Goal: Information Seeking & Learning: Learn about a topic

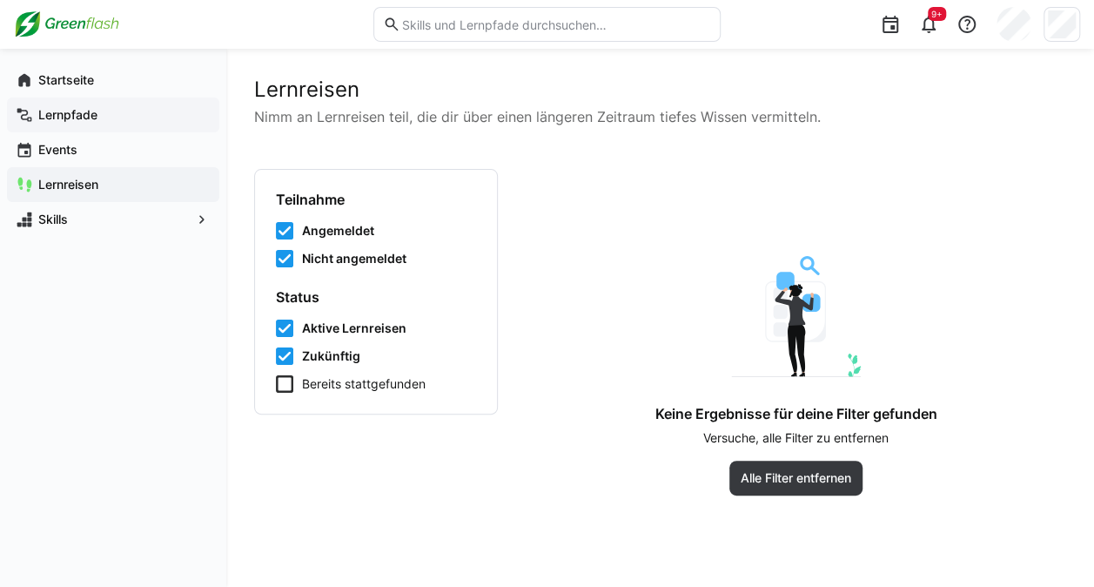
click at [0, 0] on app-navigation-label "Lernpfade" at bounding box center [0, 0] width 0 height 0
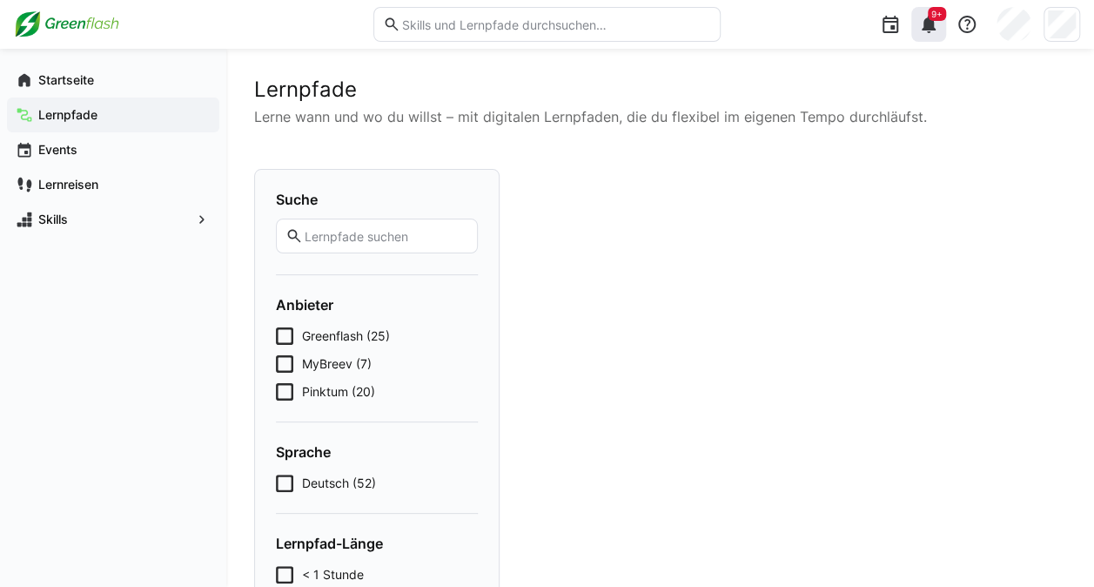
click at [938, 30] on eds-icon at bounding box center [928, 24] width 21 height 21
click at [939, 21] on div "9+" at bounding box center [929, 24] width 35 height 35
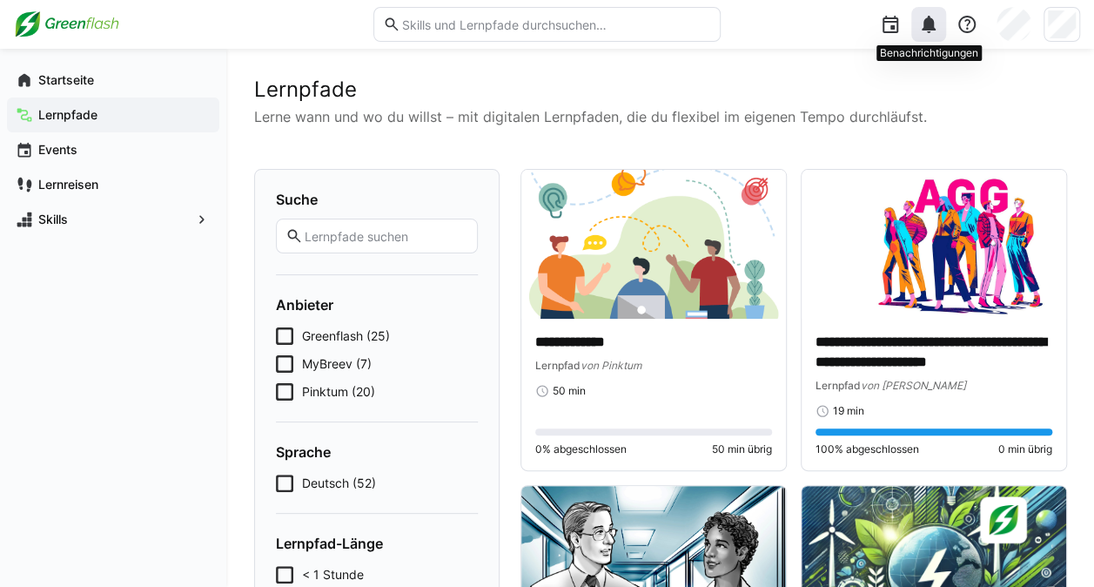
click at [927, 32] on eds-icon at bounding box center [928, 24] width 21 height 21
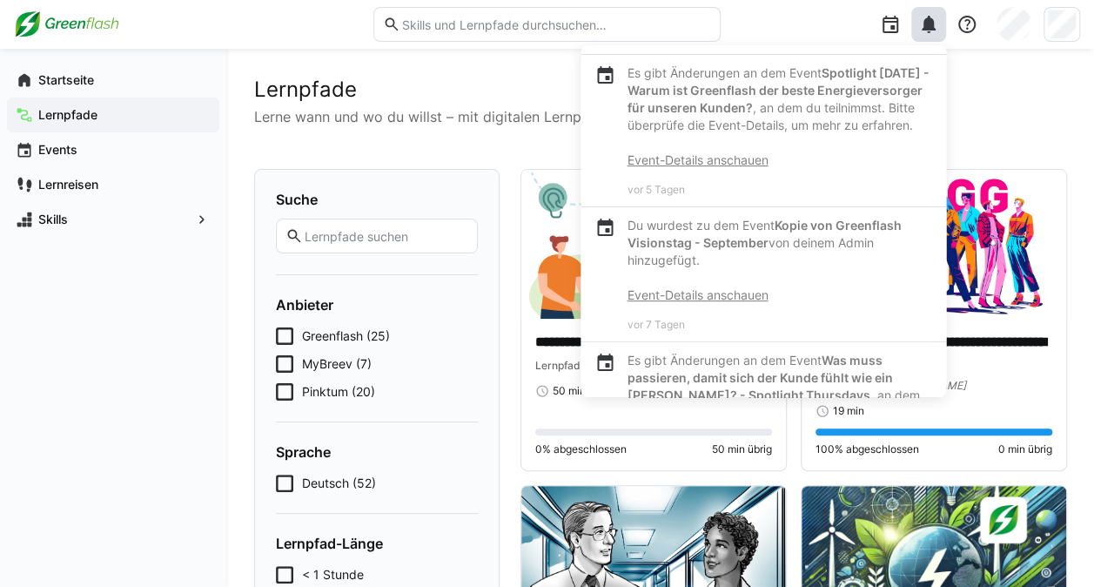
scroll to position [348, 0]
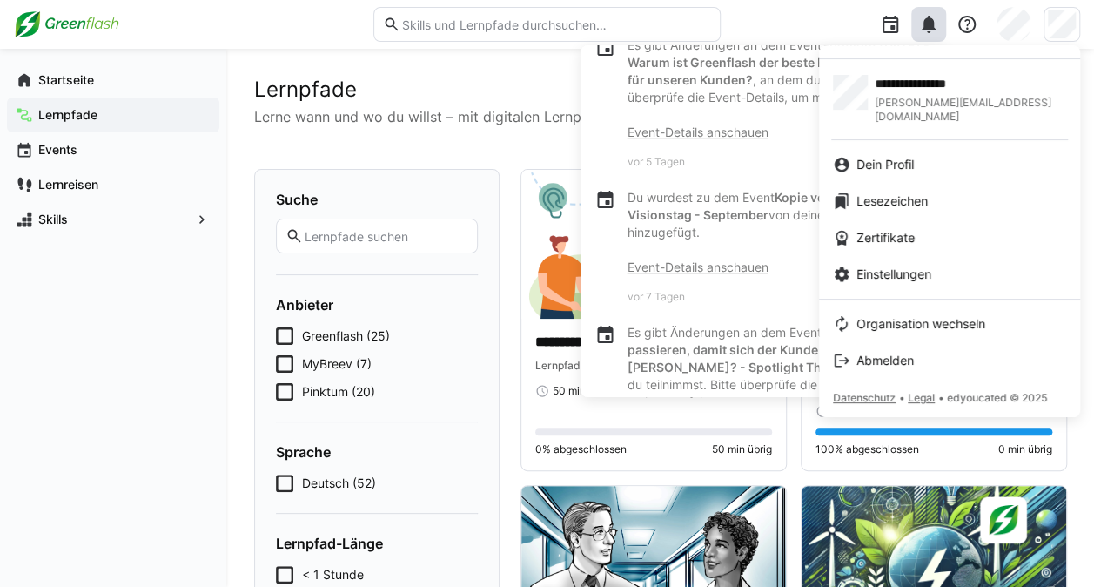
click at [466, 77] on div at bounding box center [547, 293] width 1094 height 587
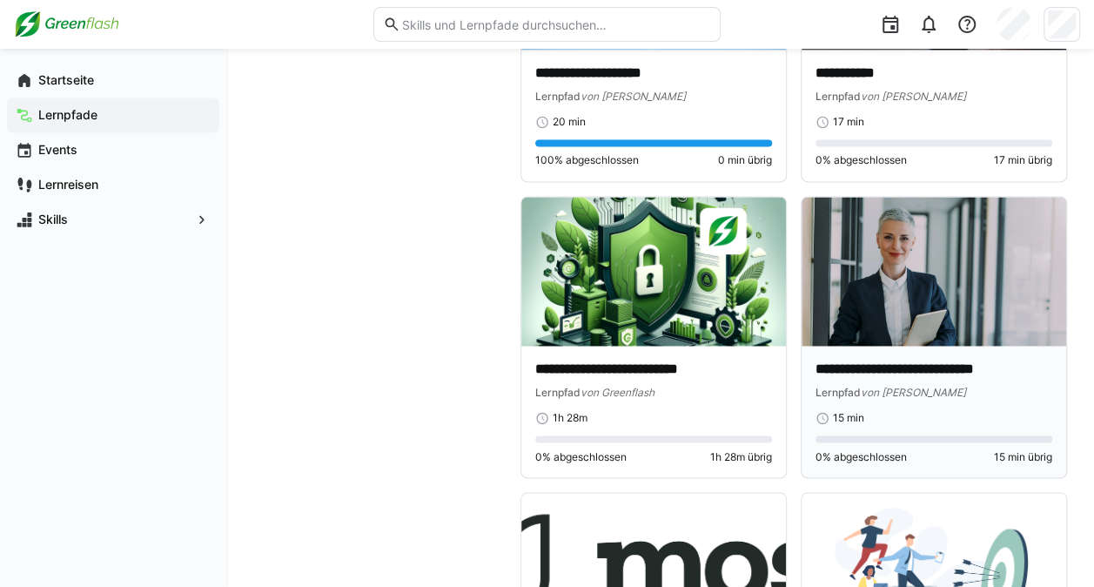
scroll to position [1132, 0]
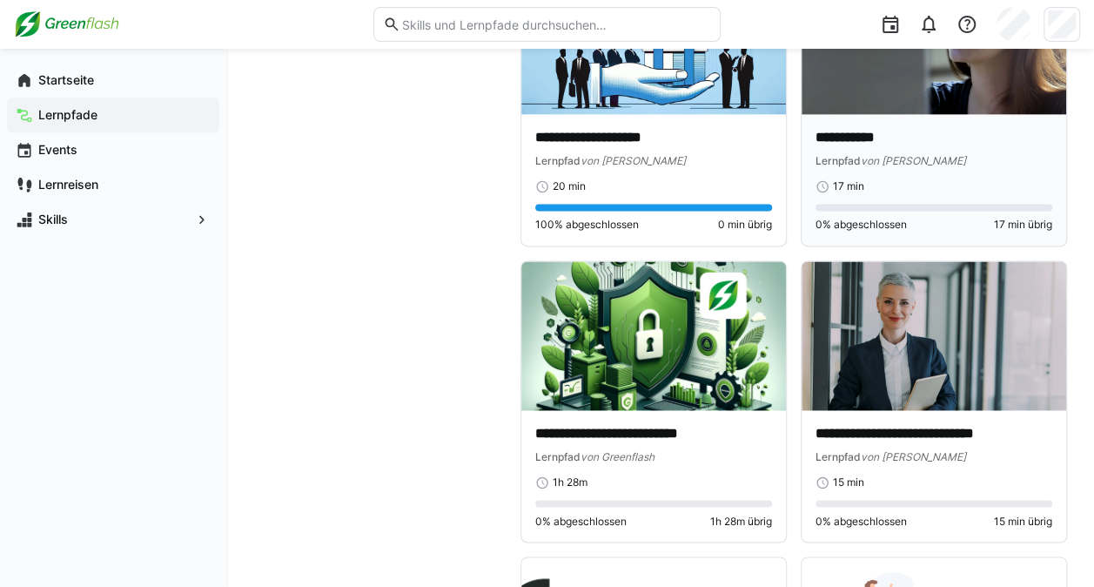
click at [950, 148] on div "**********" at bounding box center [934, 148] width 237 height 41
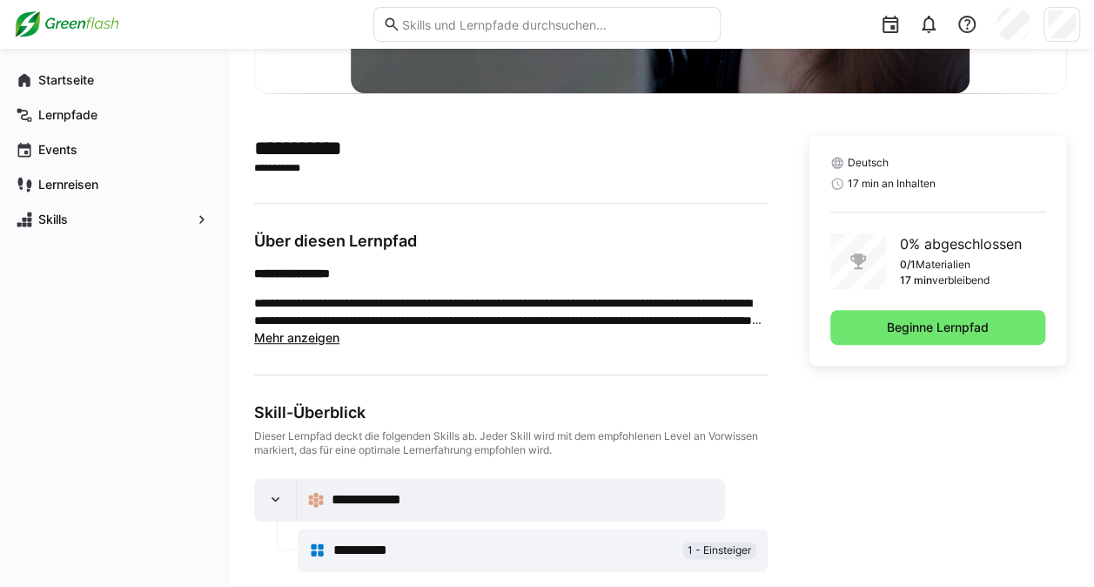
scroll to position [343, 0]
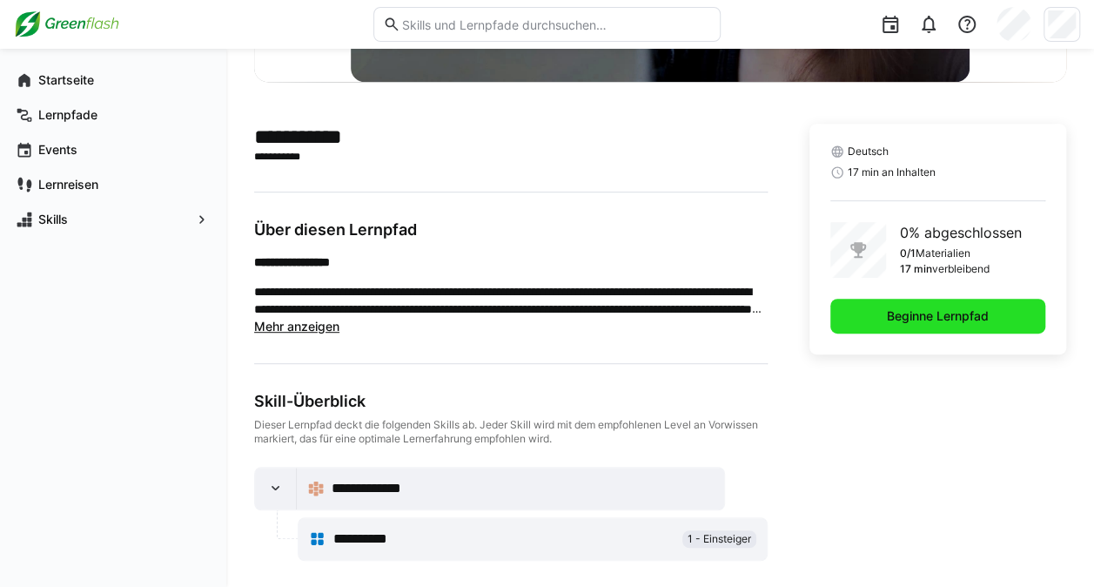
click at [951, 312] on span "Beginne Lernpfad" at bounding box center [938, 315] width 107 height 17
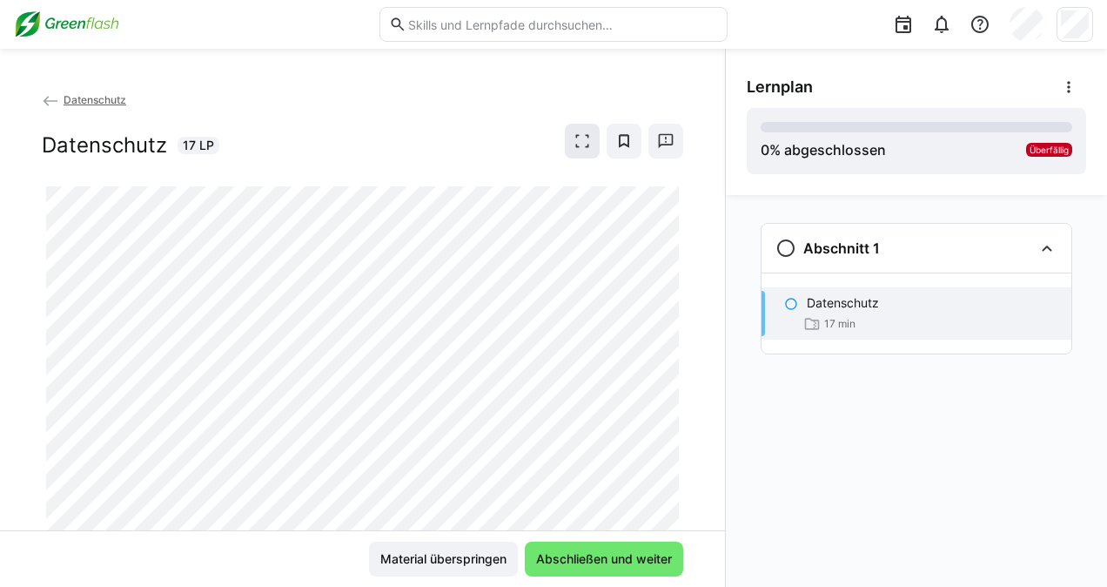
click at [589, 134] on span at bounding box center [582, 141] width 35 height 35
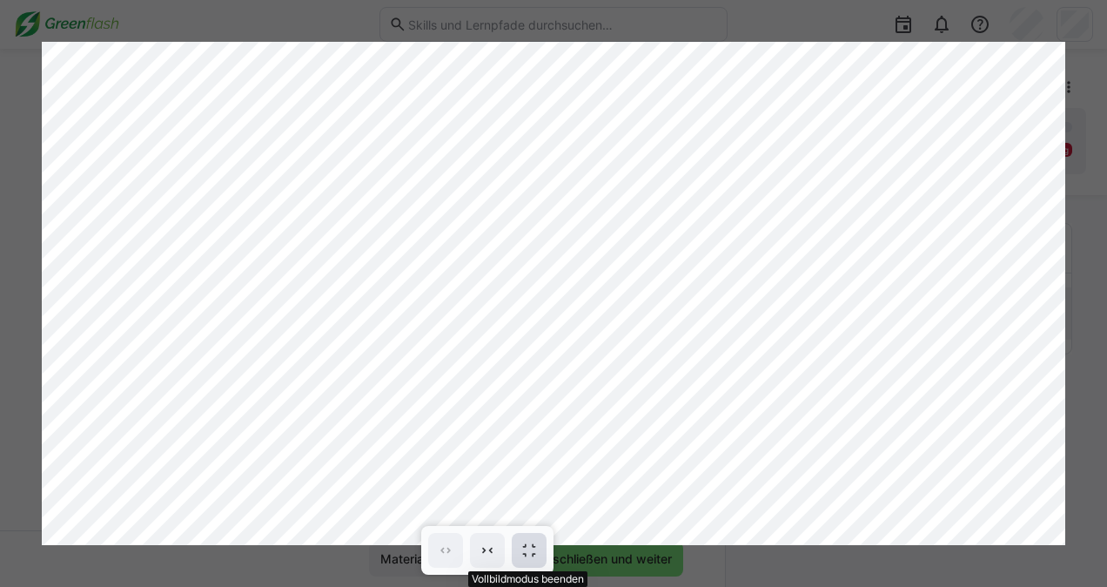
click at [526, 553] on eds-icon at bounding box center [529, 550] width 17 height 17
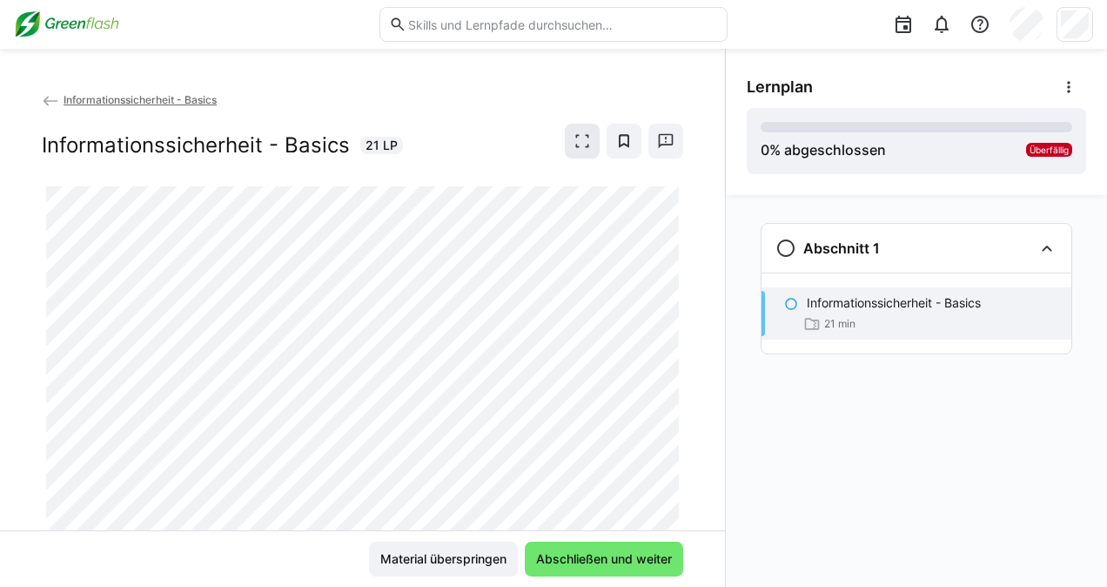
click at [574, 134] on eds-icon at bounding box center [582, 140] width 17 height 17
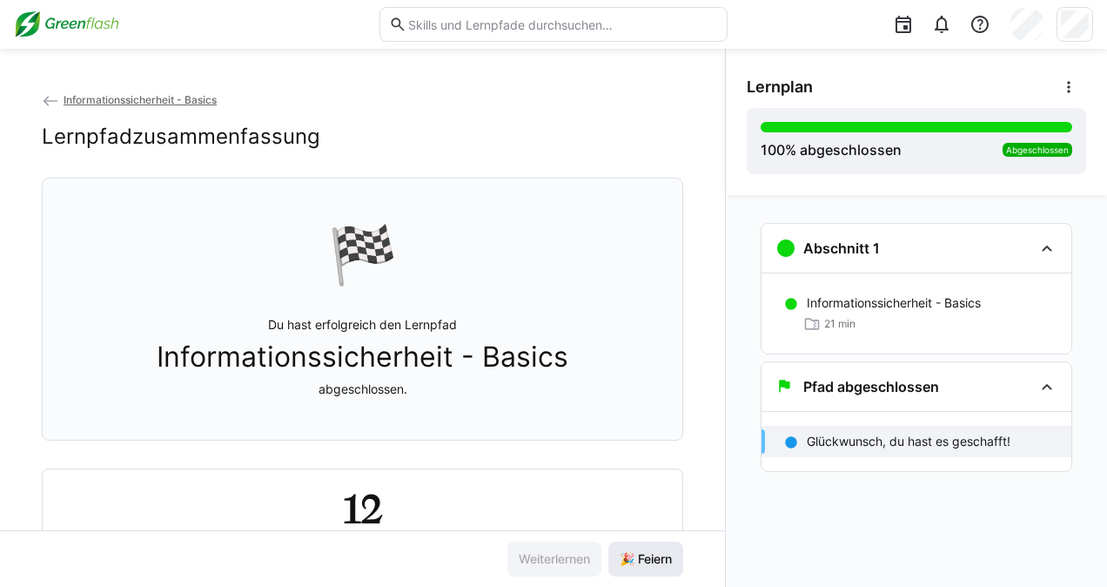
click at [661, 575] on span "🎉 Feiern" at bounding box center [646, 559] width 75 height 35
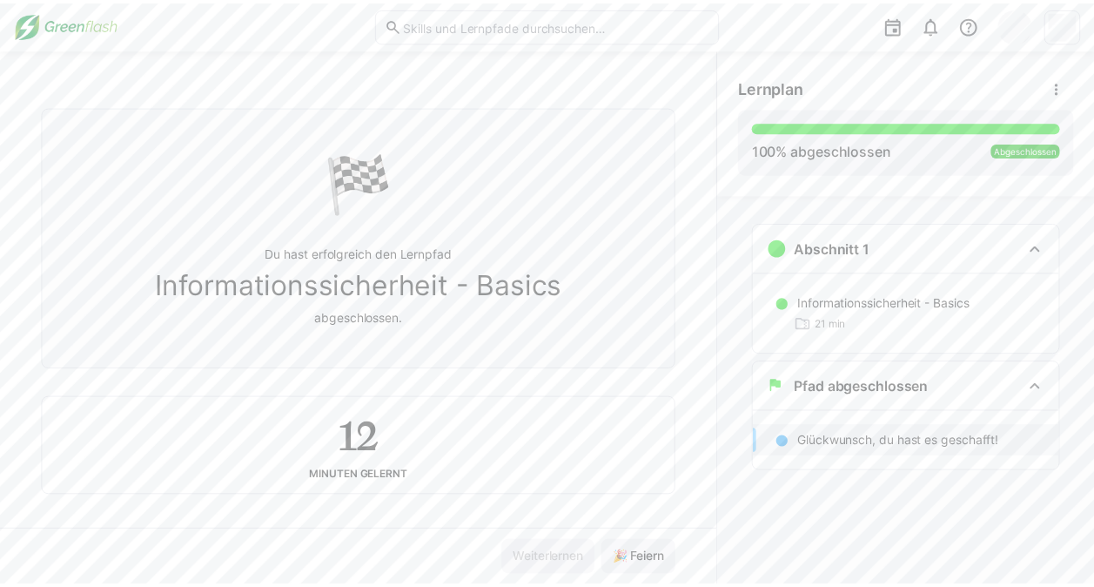
scroll to position [83, 0]
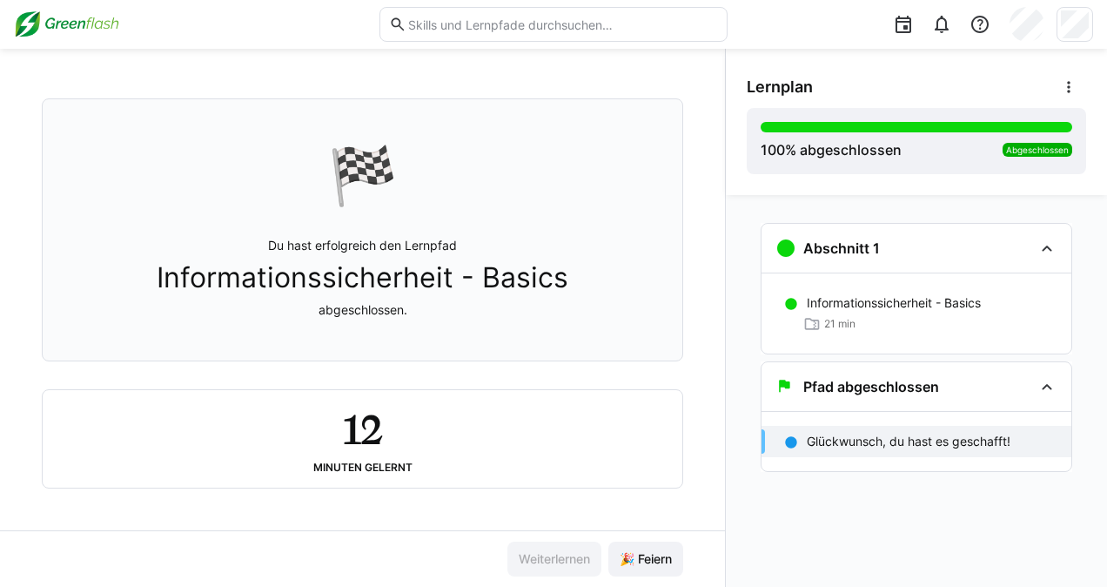
click at [518, 10] on eds-input at bounding box center [554, 24] width 348 height 35
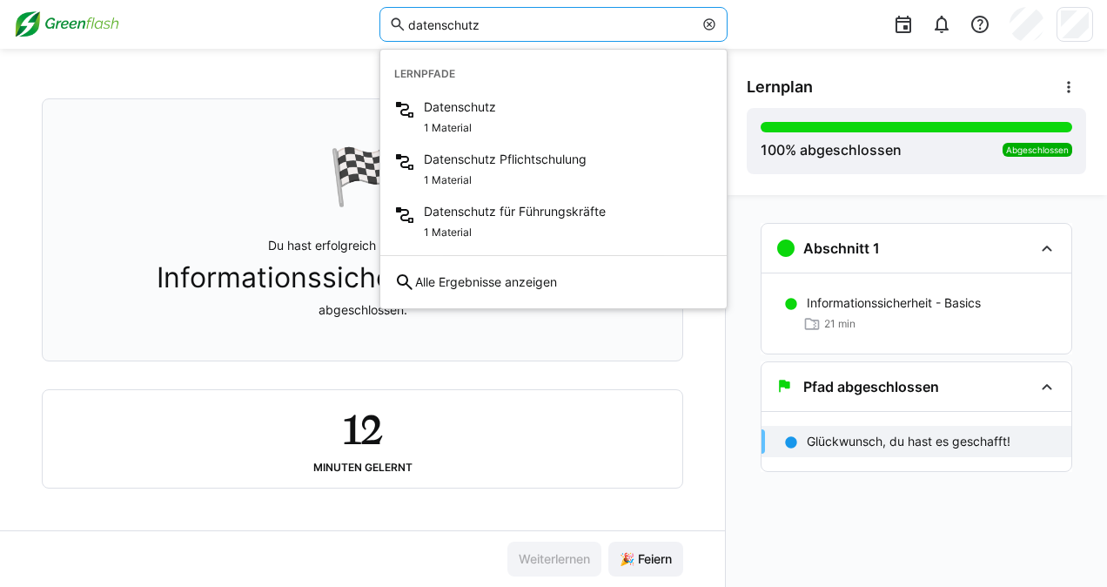
type input "datenschutz"
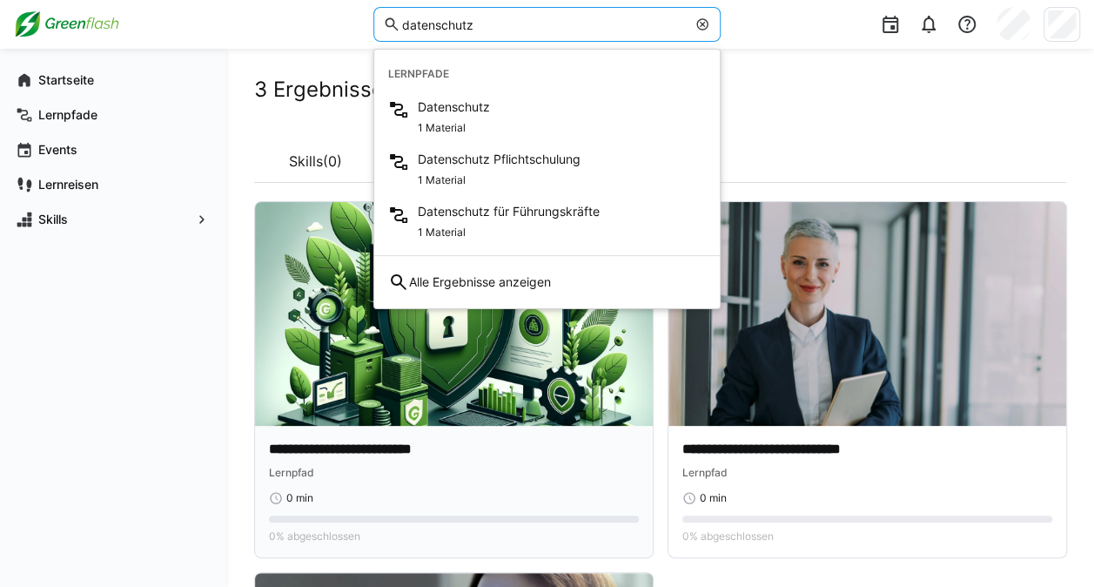
click at [464, 351] on img at bounding box center [454, 314] width 398 height 224
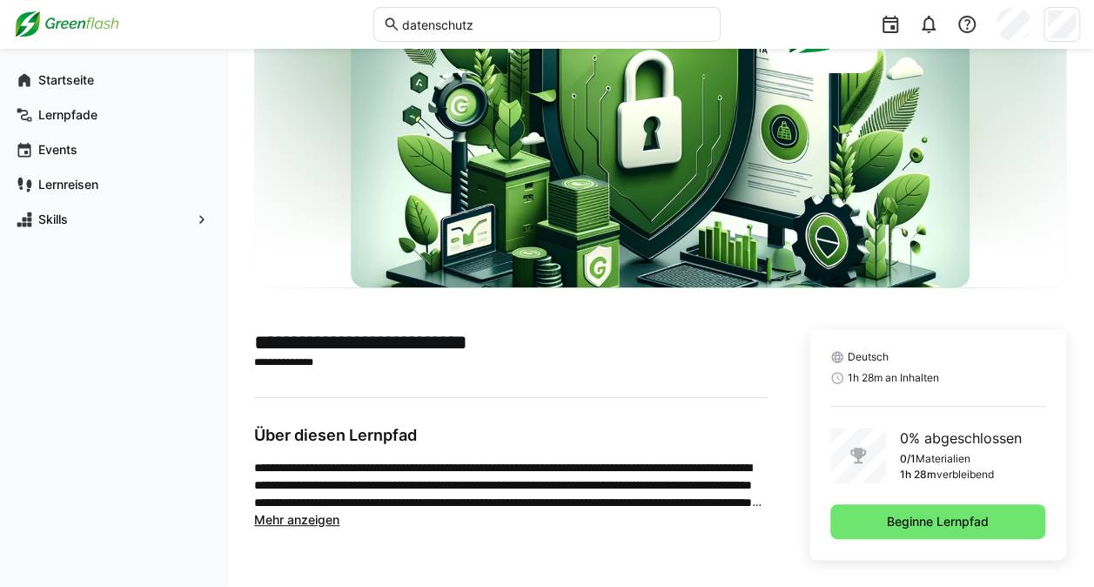
scroll to position [138, 0]
click at [920, 541] on div "Deutsch 1h 28m an Inhalten 0% abgeschlossen 0/1 Materialien 1h 28m verbleibend …" at bounding box center [938, 444] width 257 height 231
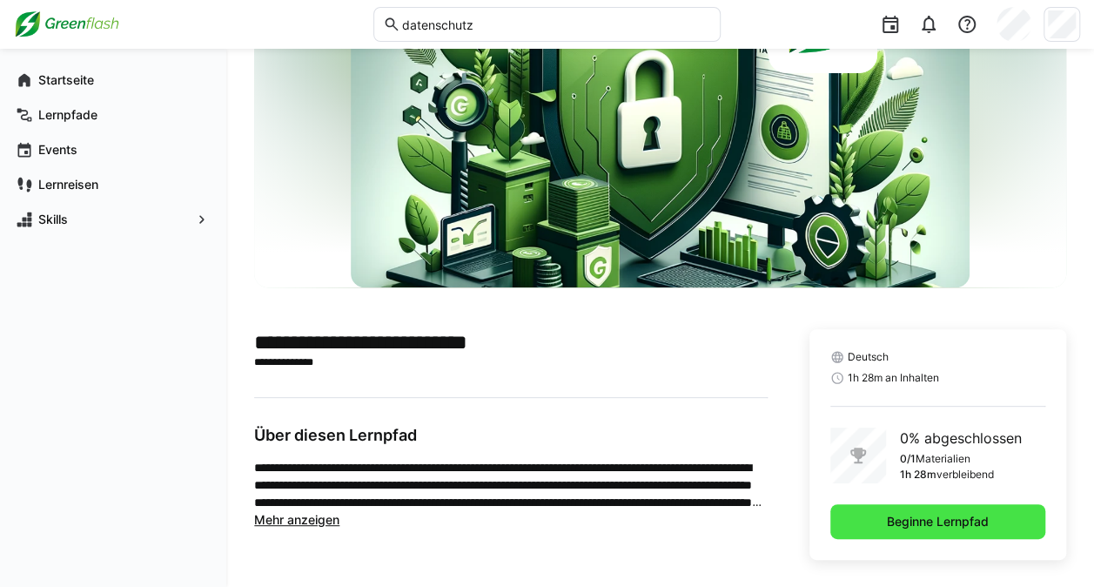
click at [930, 507] on span "Beginne Lernpfad" at bounding box center [938, 521] width 215 height 35
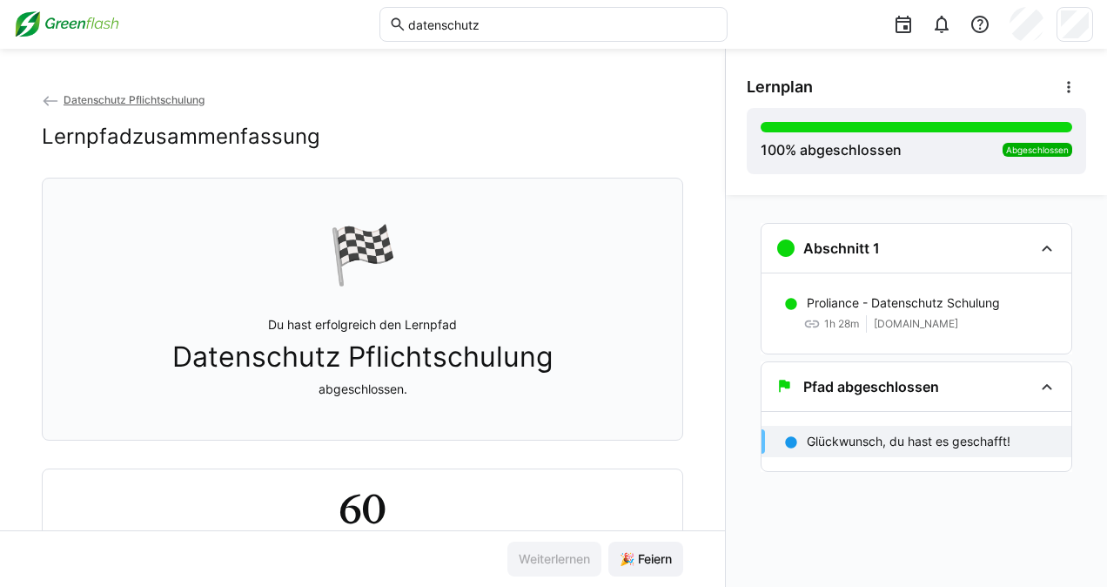
scroll to position [83, 0]
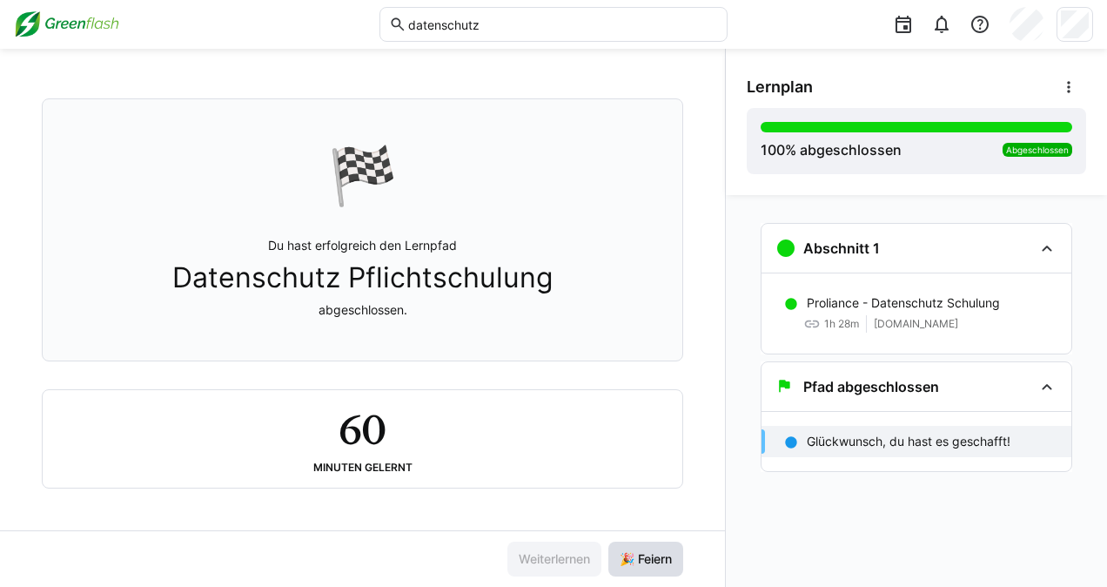
click at [647, 552] on span "🎉 Feiern" at bounding box center [645, 558] width 57 height 17
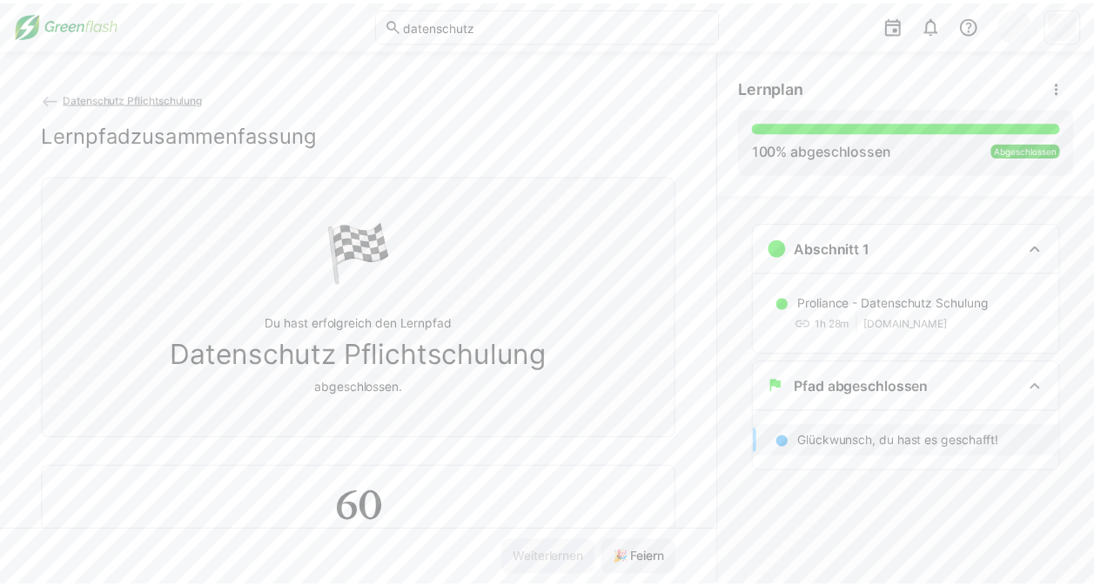
scroll to position [0, 0]
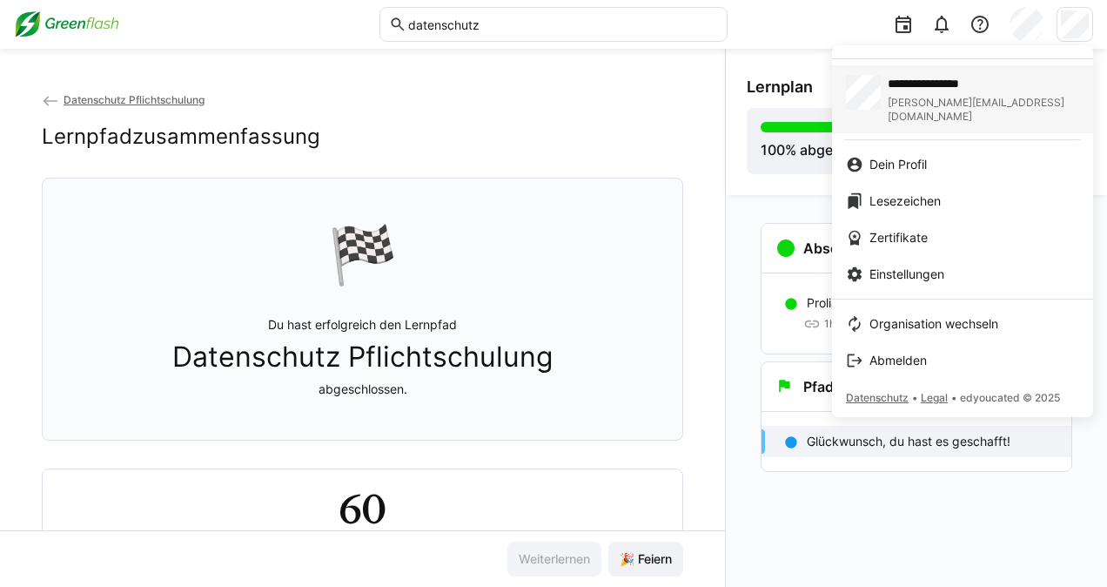
click at [921, 77] on span "**********" at bounding box center [969, 83] width 162 height 17
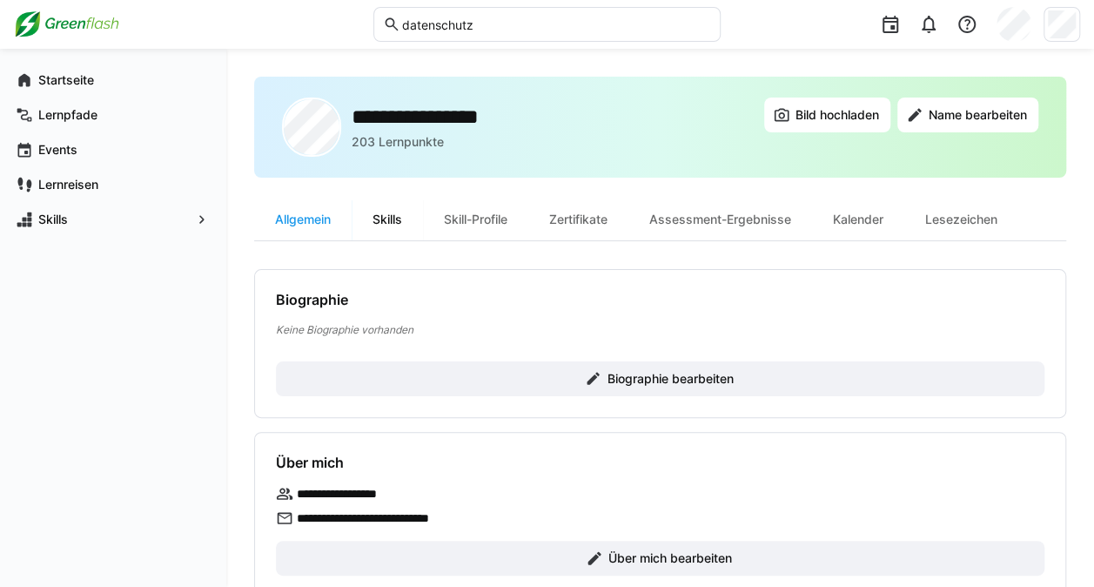
click at [383, 220] on div "Skills" at bounding box center [387, 219] width 71 height 42
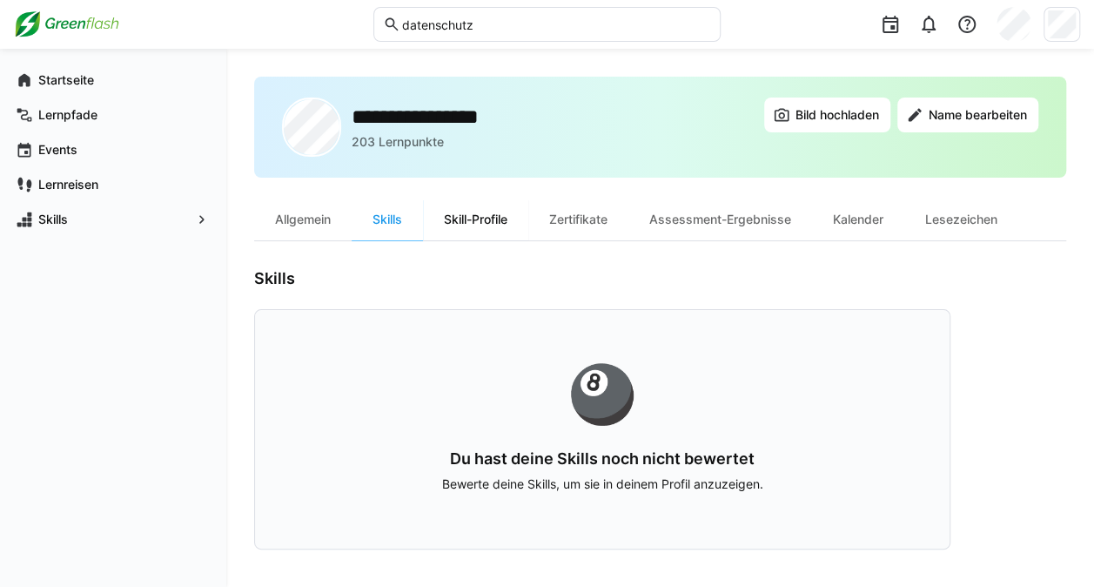
click at [501, 216] on div "Skill-Profile" at bounding box center [475, 219] width 105 height 42
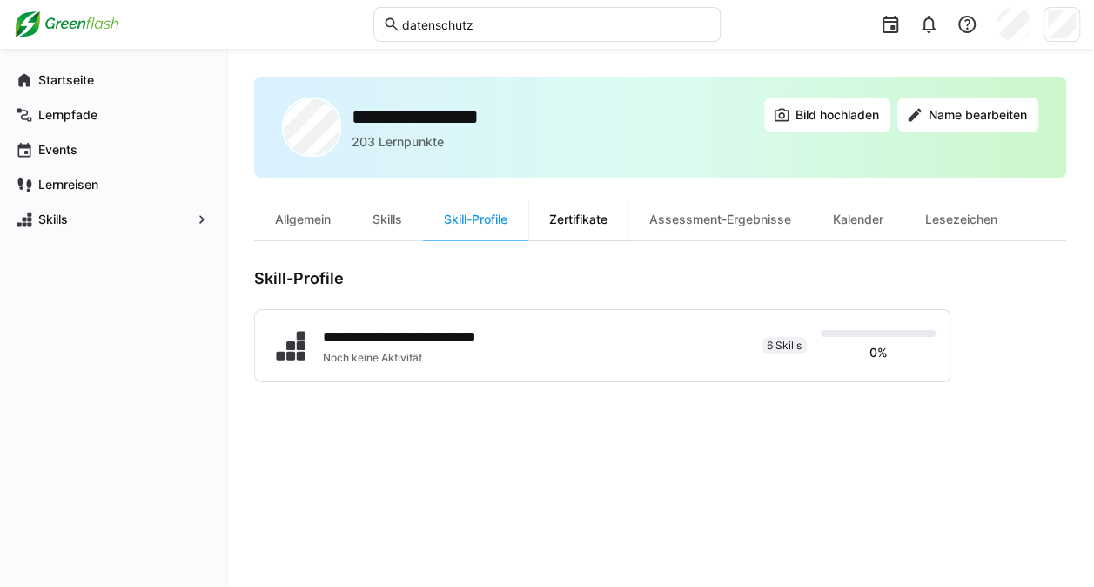
click at [605, 214] on div "Zertifikate" at bounding box center [578, 219] width 100 height 42
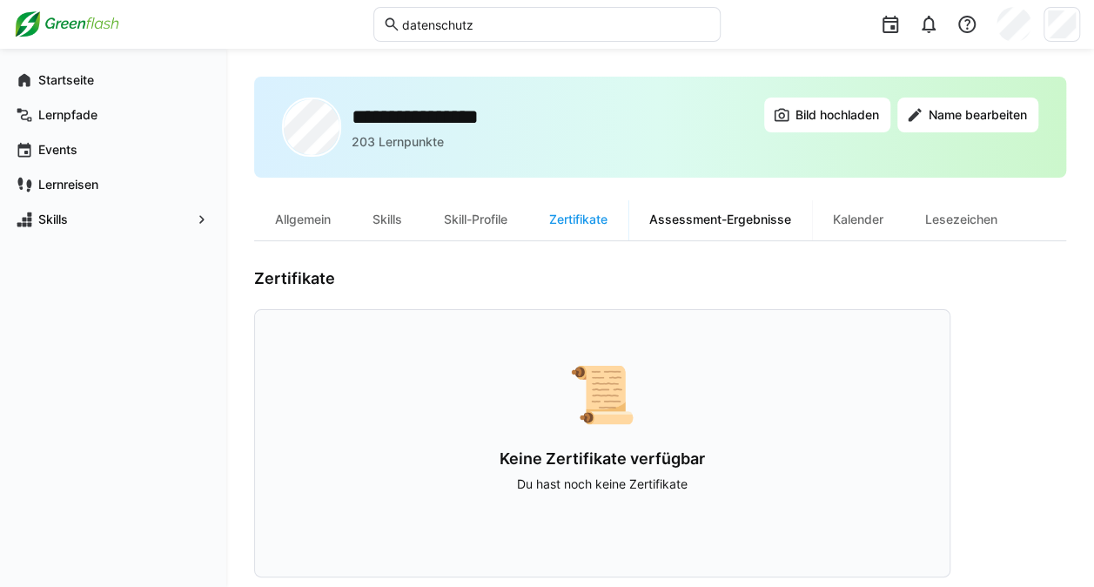
click at [677, 228] on div "Assessment-Ergebnisse" at bounding box center [721, 219] width 184 height 42
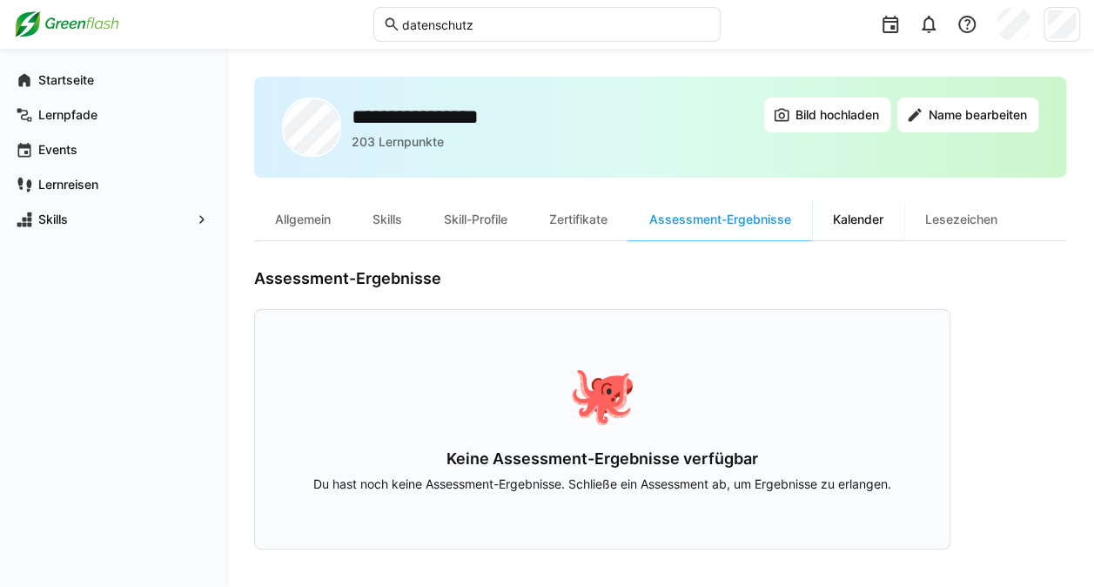
click at [832, 232] on div "Kalender" at bounding box center [858, 219] width 92 height 42
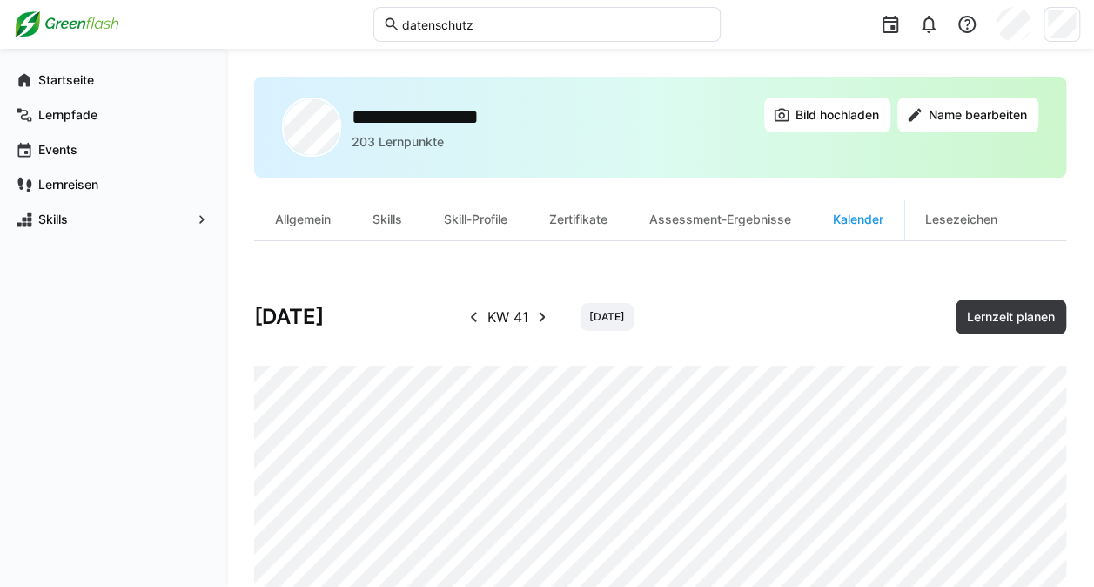
scroll to position [87, 0]
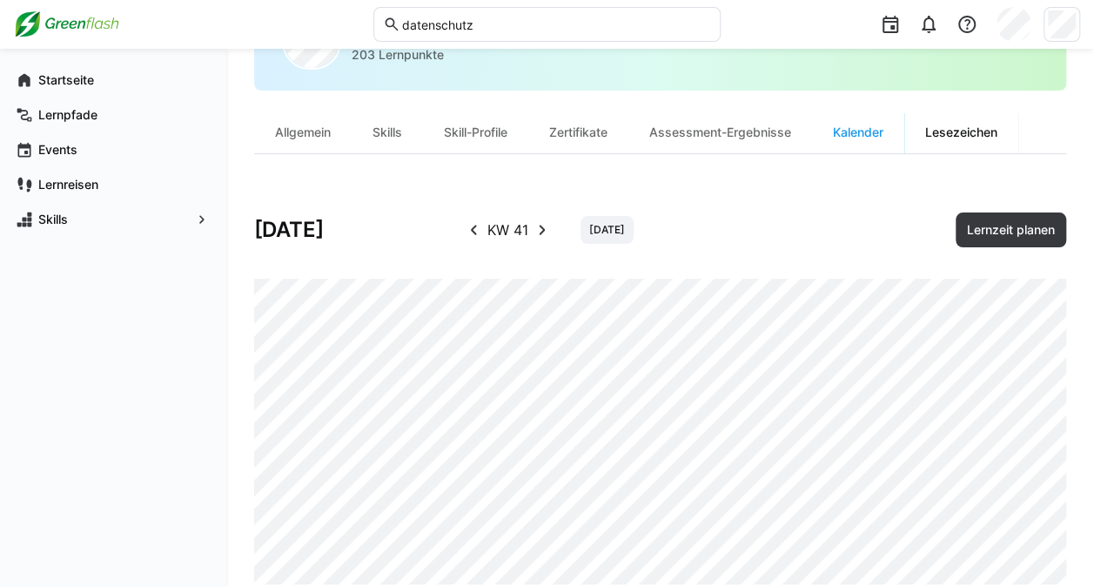
click at [973, 125] on div "Lesezeichen" at bounding box center [962, 132] width 114 height 42
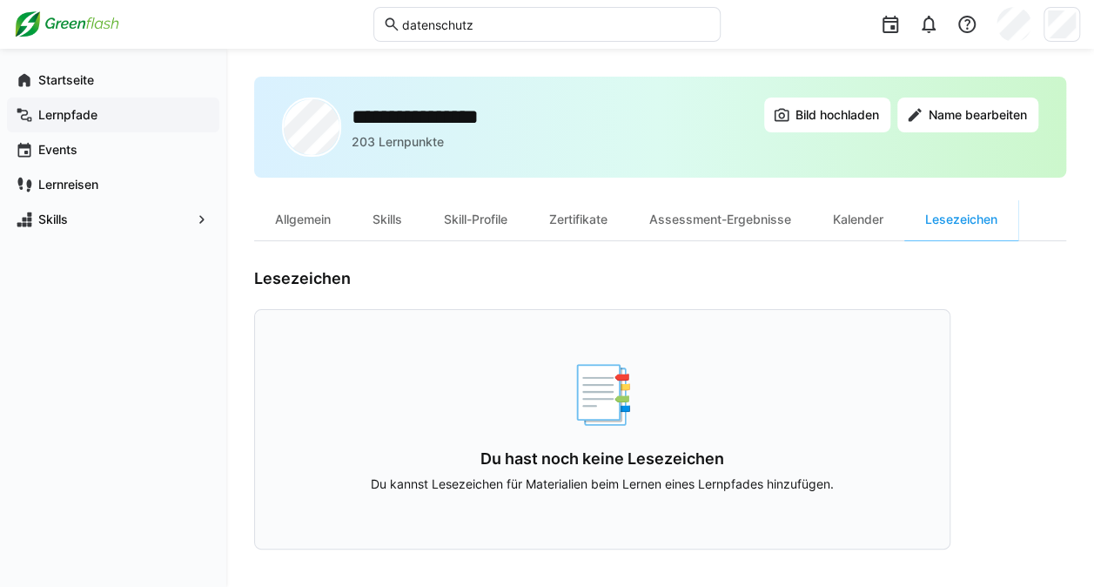
click at [71, 104] on div "Lernpfade" at bounding box center [113, 115] width 212 height 35
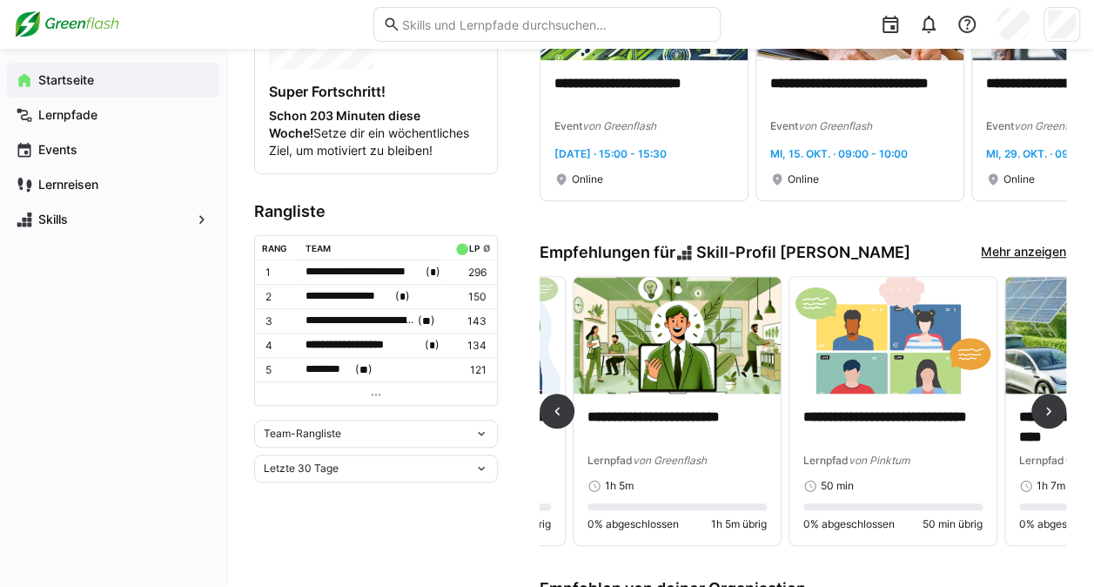
scroll to position [0, 409]
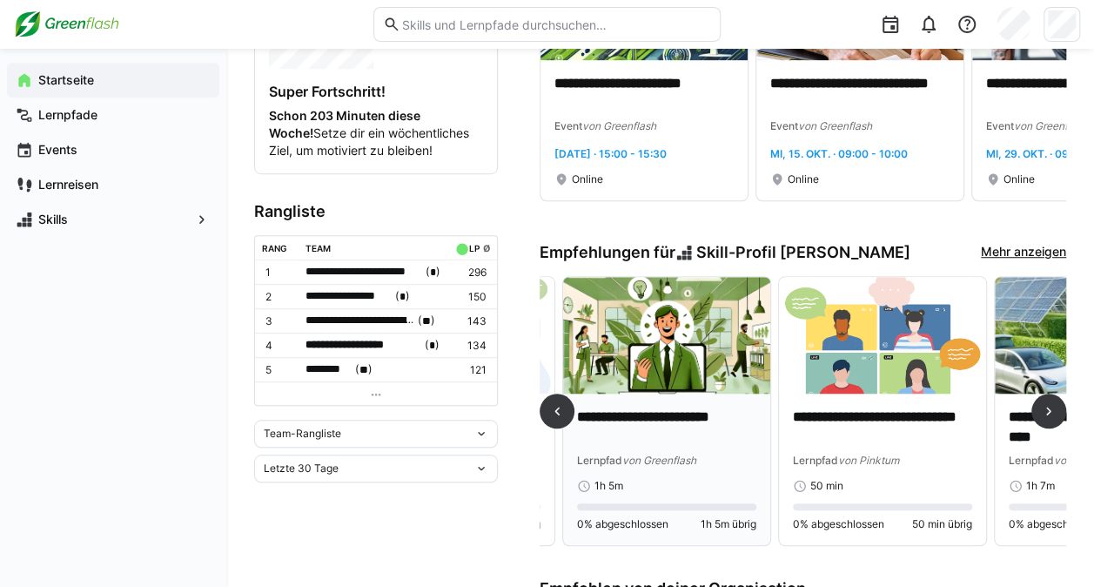
click at [691, 329] on img at bounding box center [666, 335] width 207 height 117
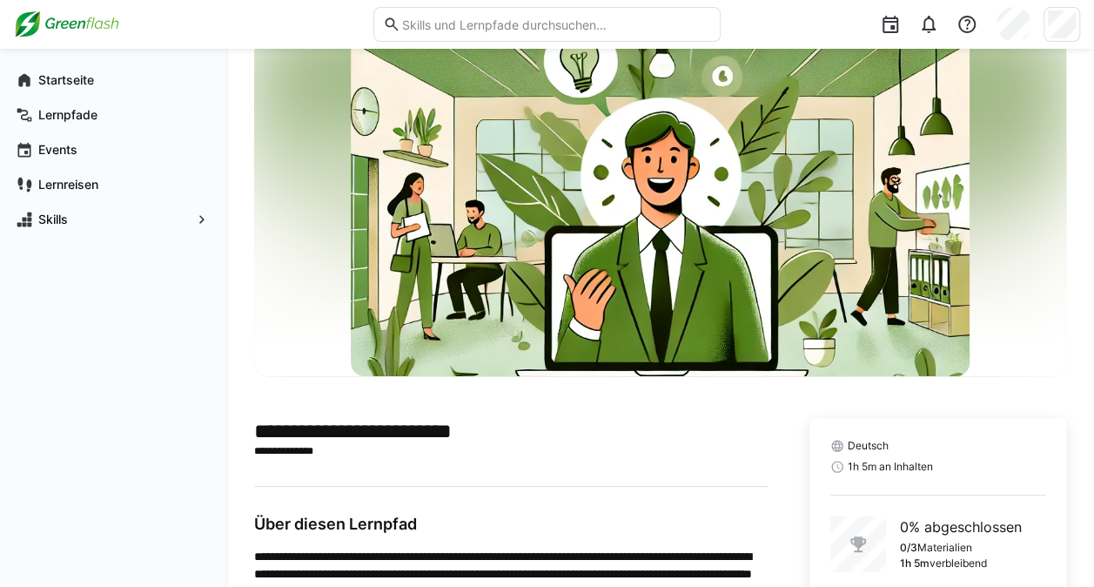
scroll to position [331, 0]
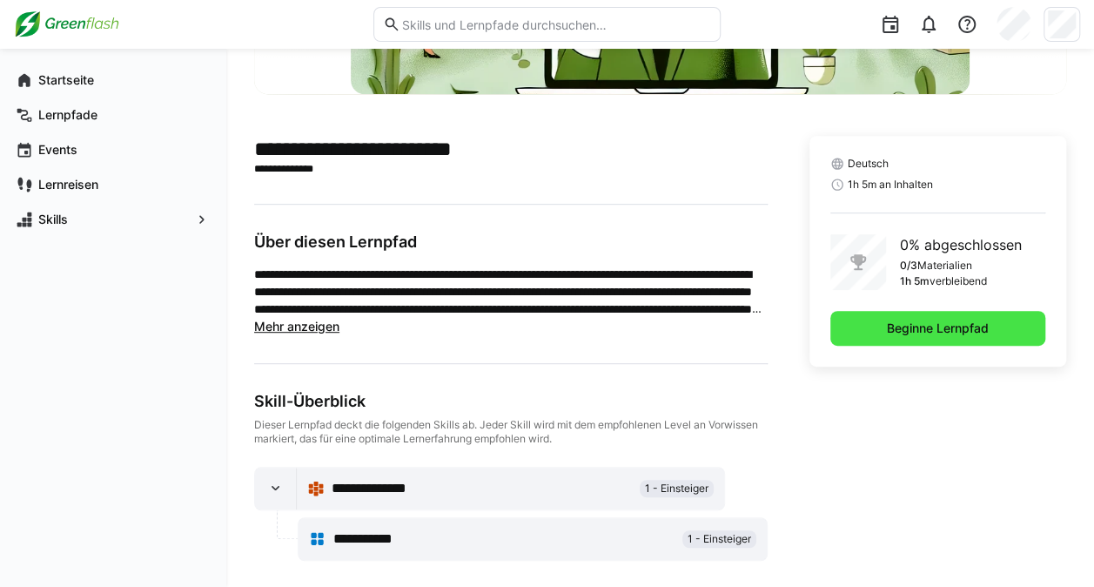
click at [984, 315] on span "Beginne Lernpfad" at bounding box center [938, 328] width 215 height 35
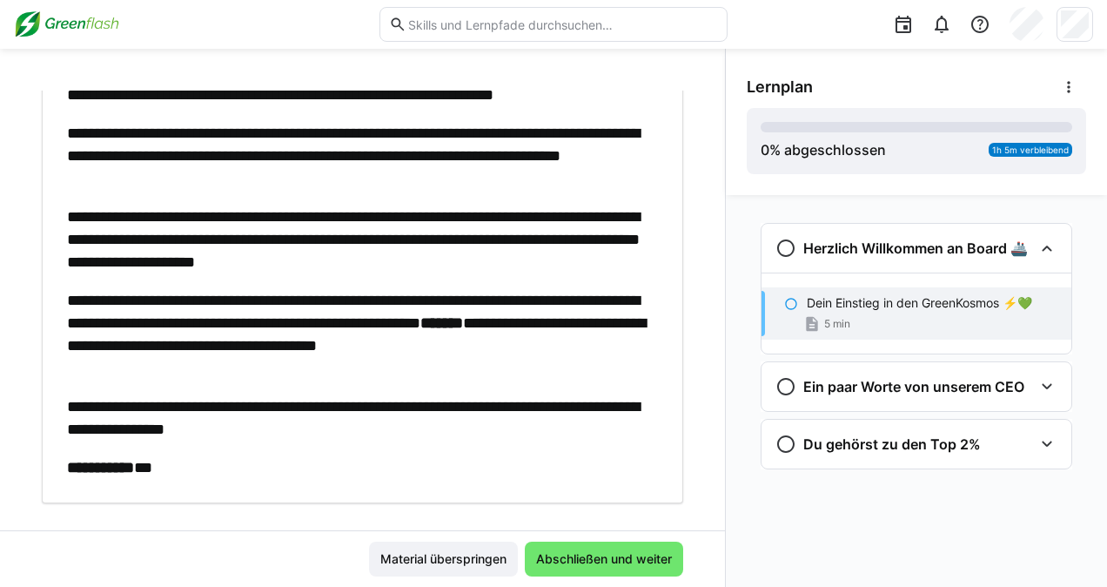
scroll to position [193, 0]
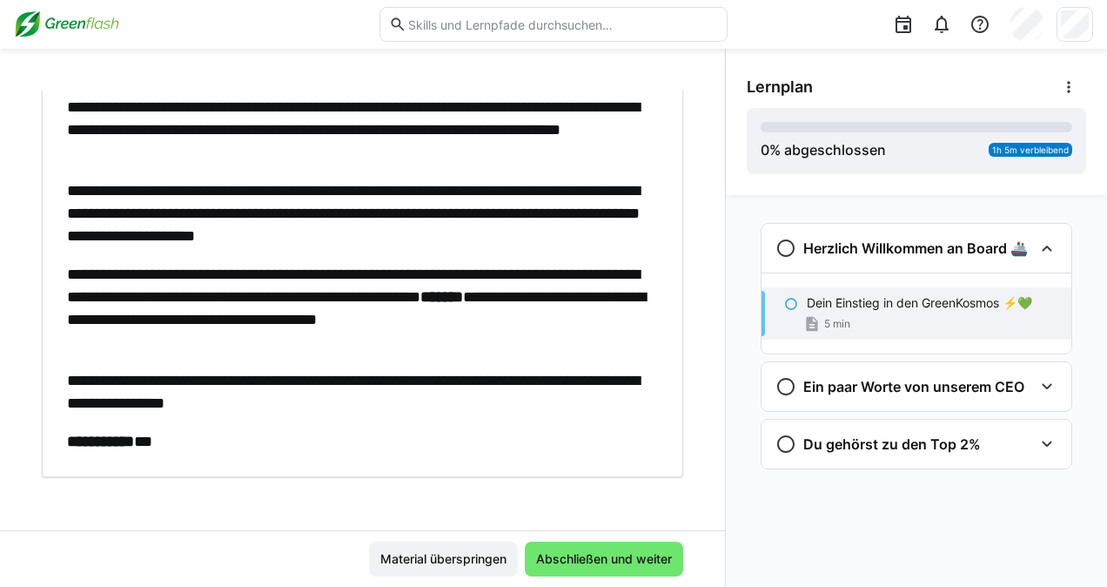
click at [523, 352] on div "**********" at bounding box center [358, 235] width 583 height 434
click at [833, 373] on div "Ein paar Worte von unserem CEO" at bounding box center [917, 386] width 310 height 49
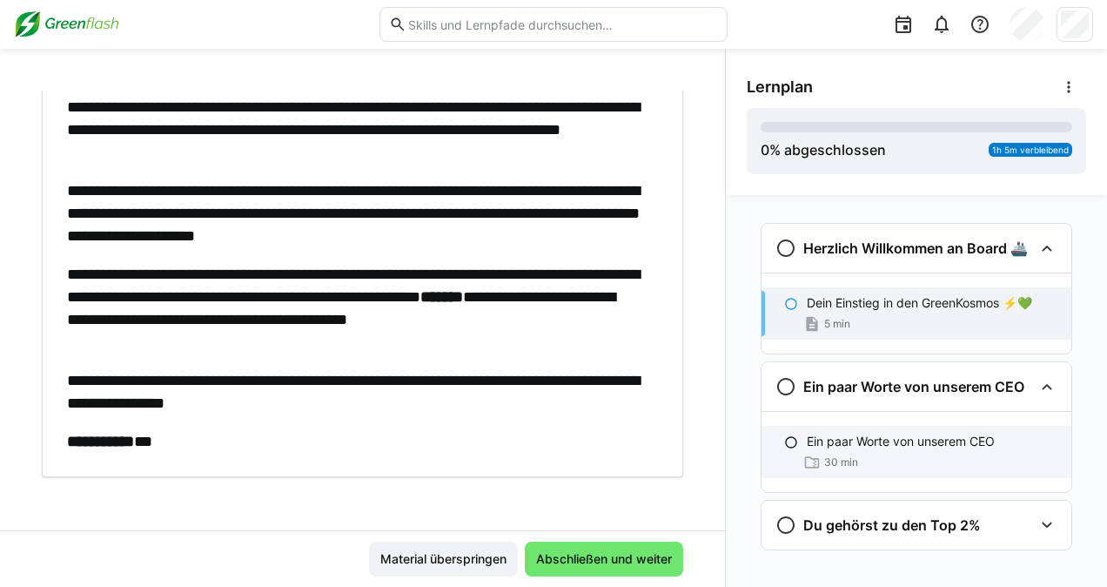
click at [930, 459] on div "30 min" at bounding box center [932, 462] width 251 height 17
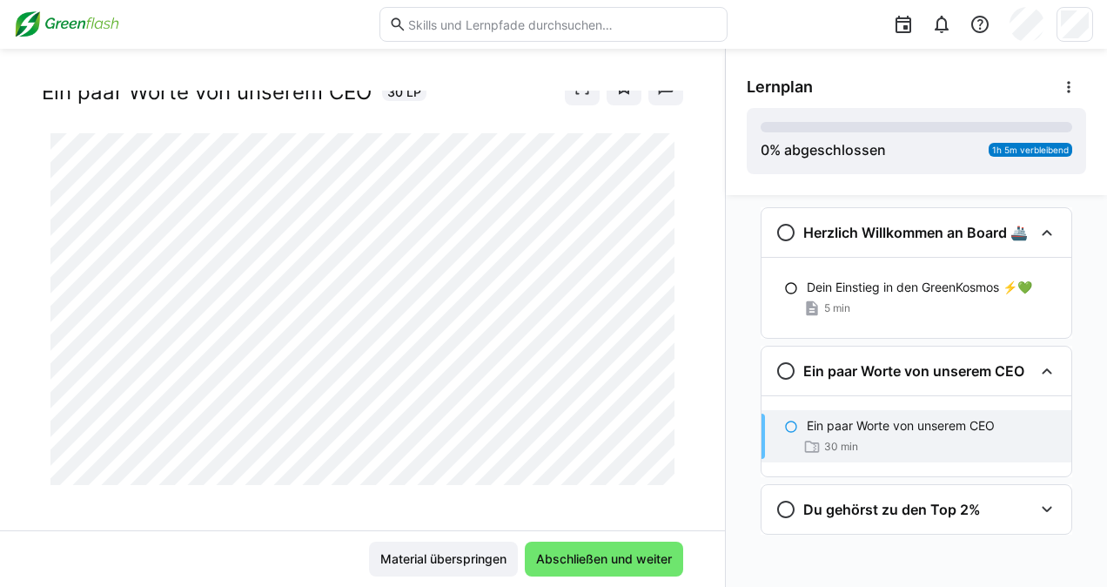
scroll to position [62, 0]
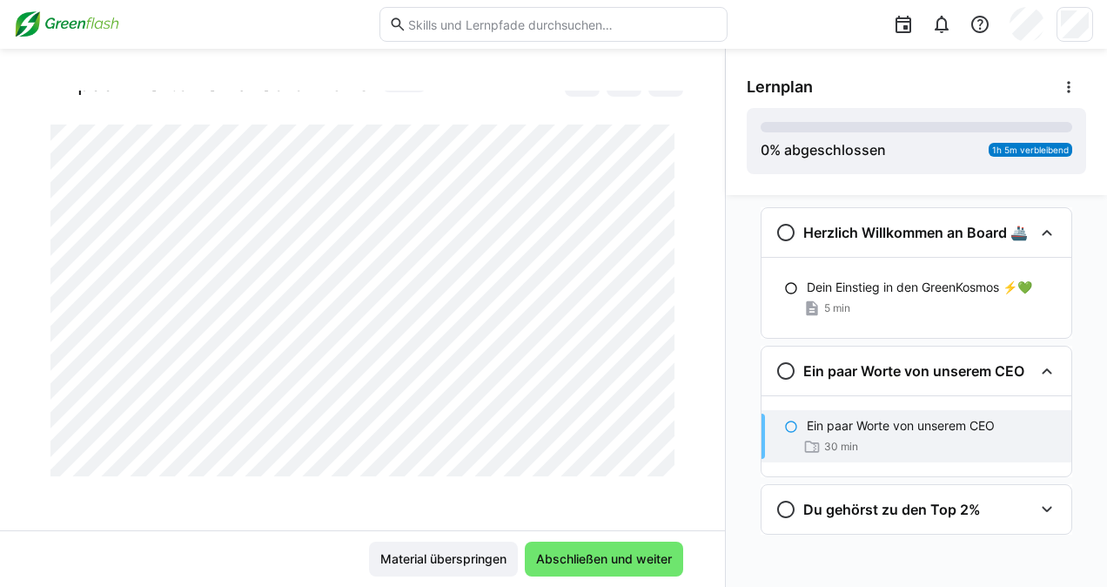
click at [685, 176] on div "Willkommen bei Greenflash Ein paar Worte von unserem CEO 30 LP" at bounding box center [362, 311] width 725 height 440
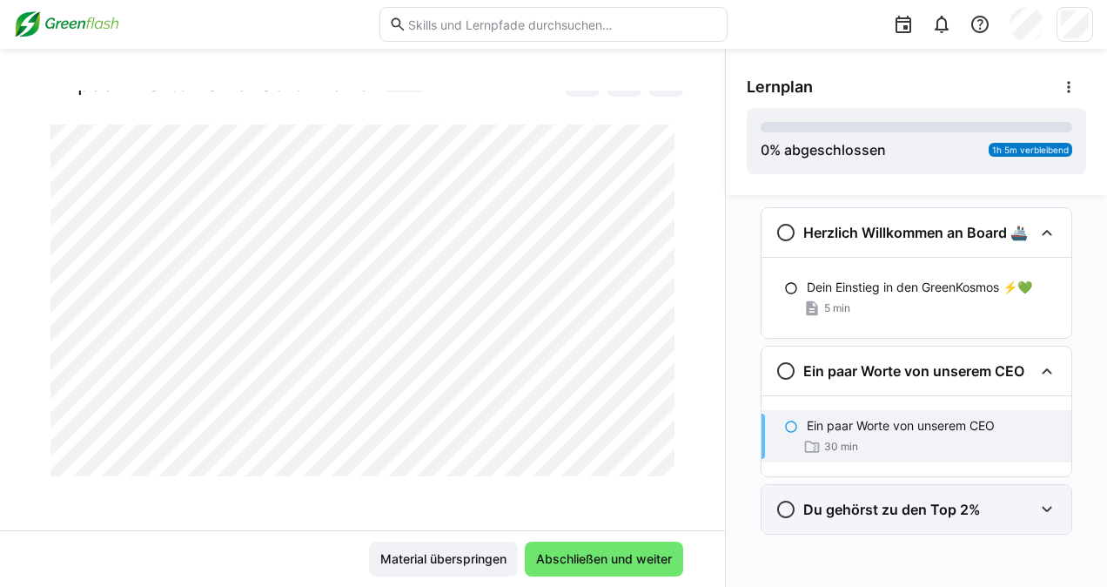
click at [887, 515] on h3 "Du gehörst zu den Top 2%" at bounding box center [893, 509] width 178 height 17
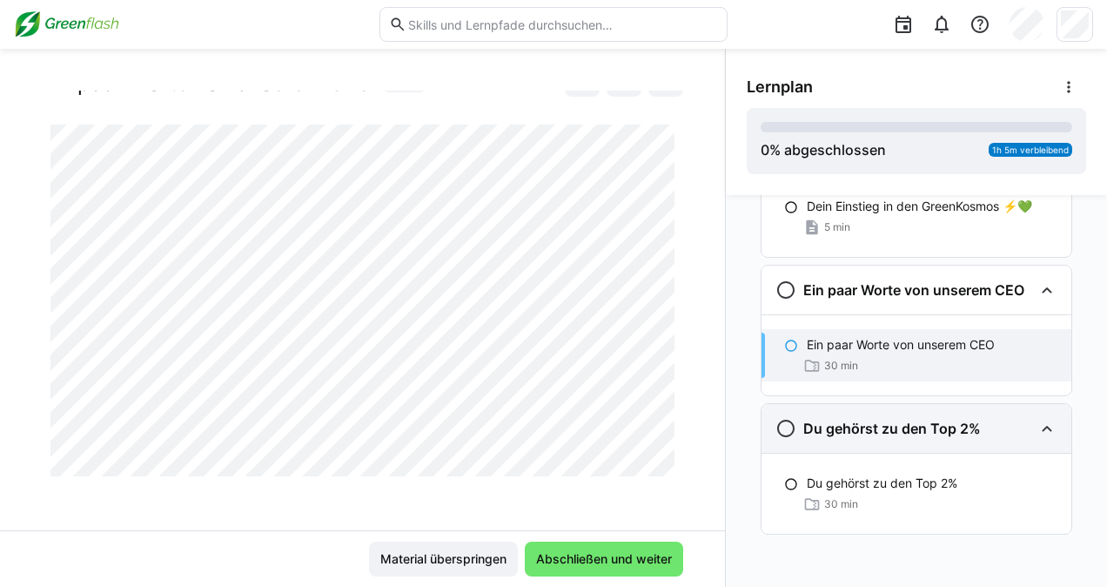
click at [951, 448] on div "Du gehörst zu den Top 2%" at bounding box center [917, 428] width 310 height 49
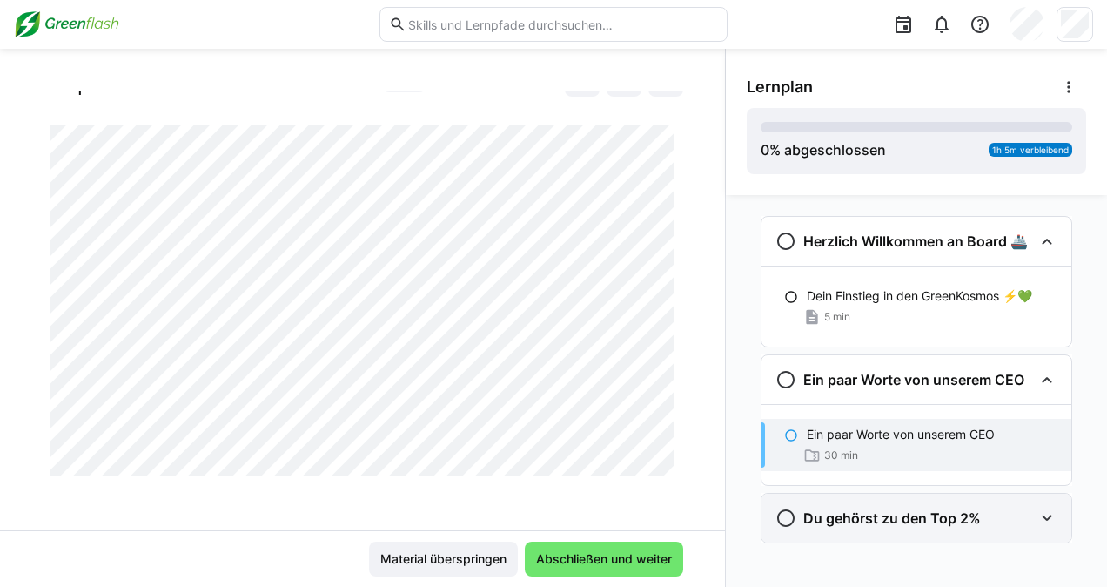
scroll to position [0, 0]
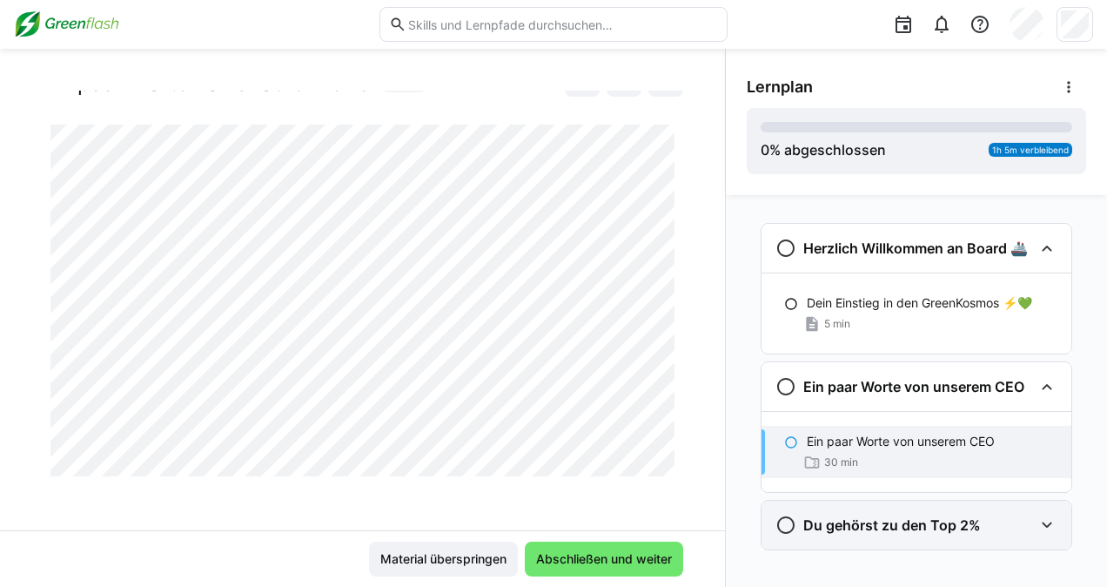
click at [945, 505] on div "Du gehörst zu den Top 2%" at bounding box center [917, 525] width 310 height 49
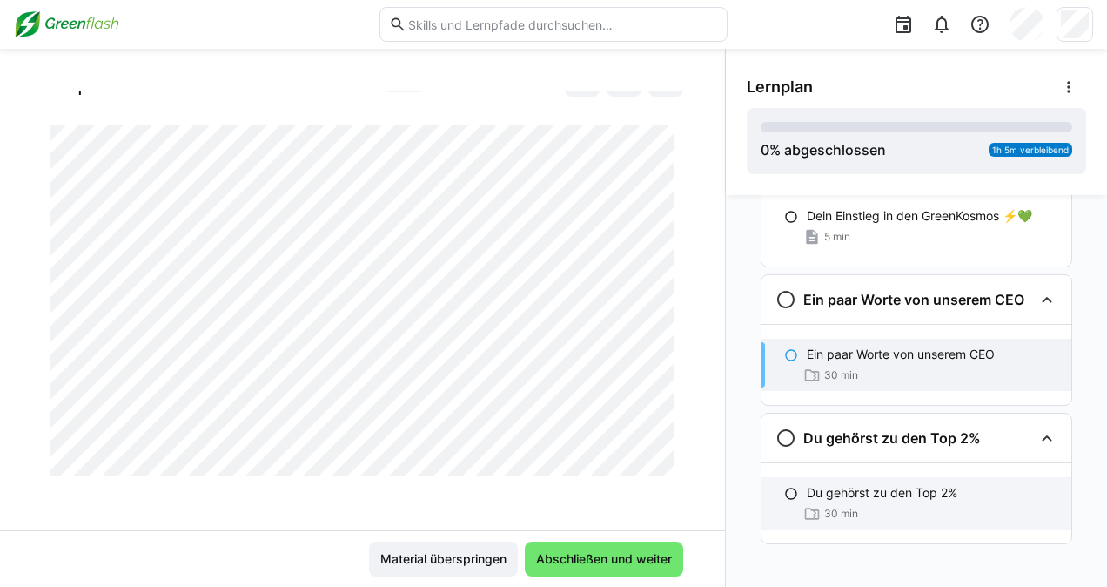
click at [941, 501] on div "Du gehörst zu den Top 2% 30 min" at bounding box center [917, 503] width 310 height 52
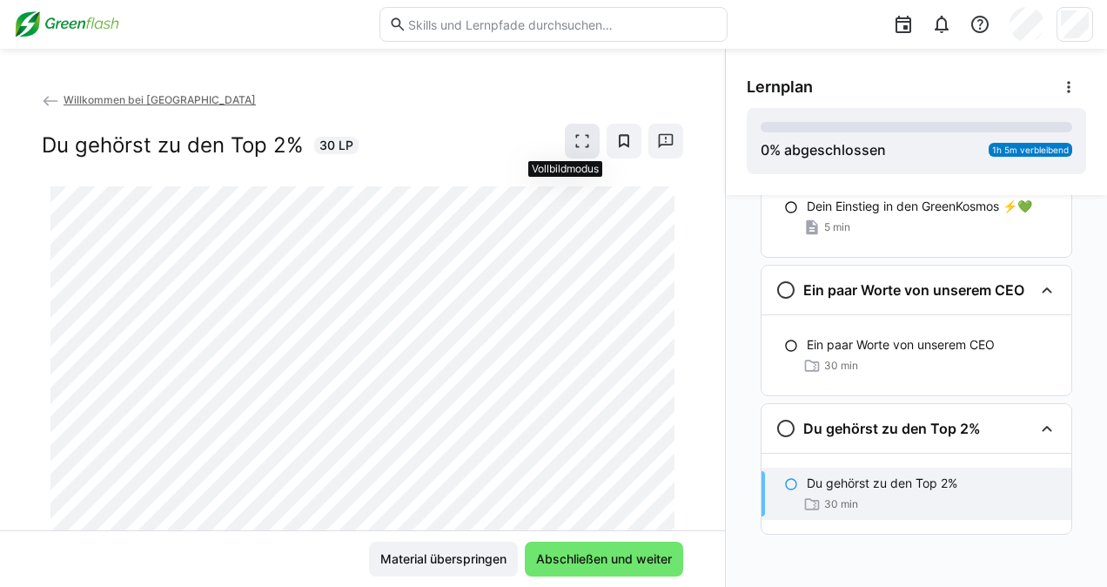
click at [574, 144] on eds-icon at bounding box center [582, 140] width 17 height 17
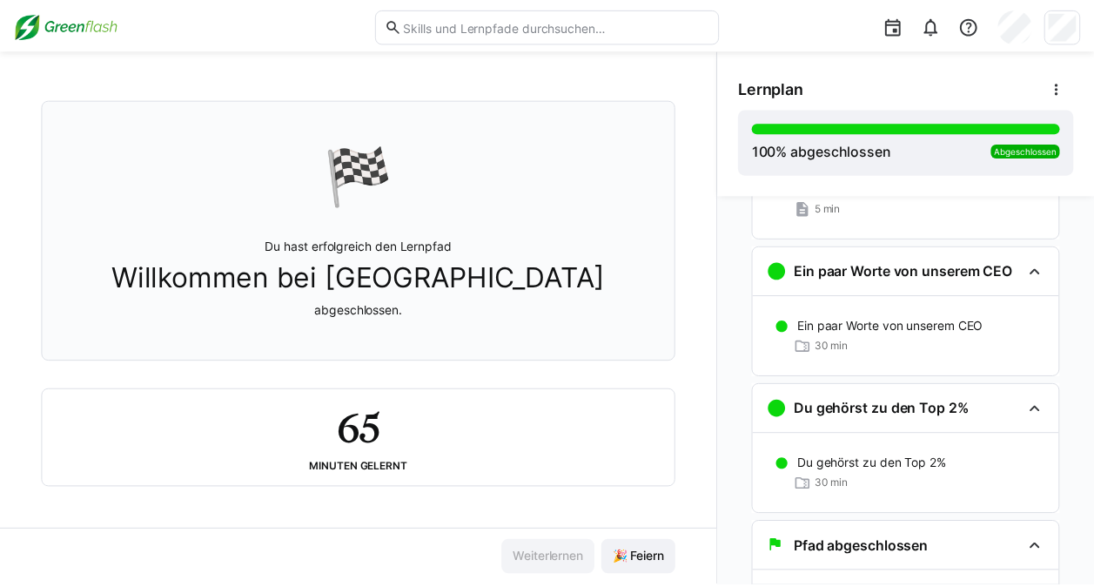
scroll to position [126, 0]
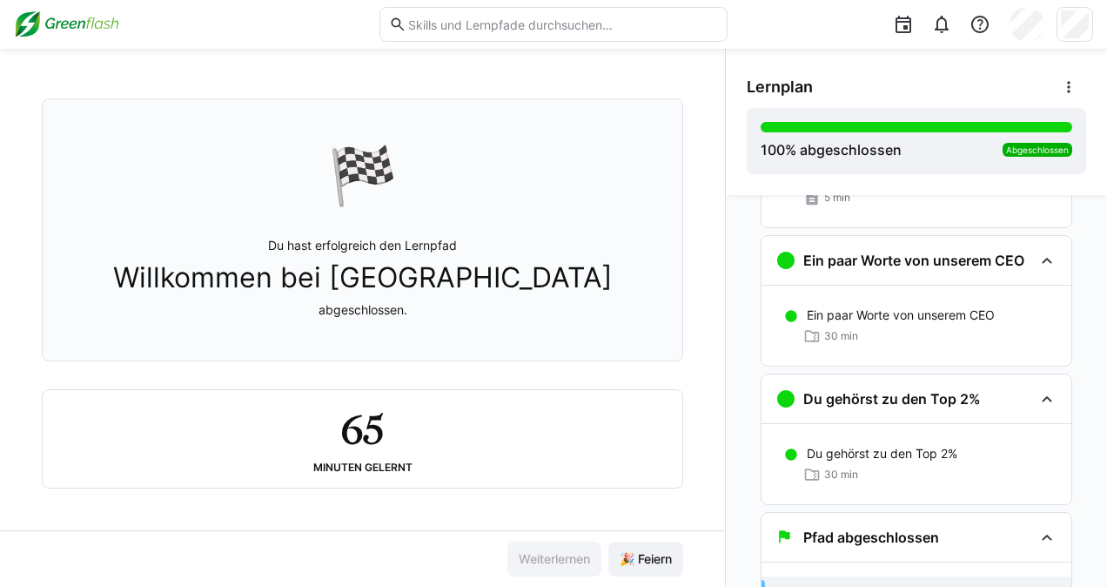
click at [99, 30] on img at bounding box center [66, 24] width 105 height 28
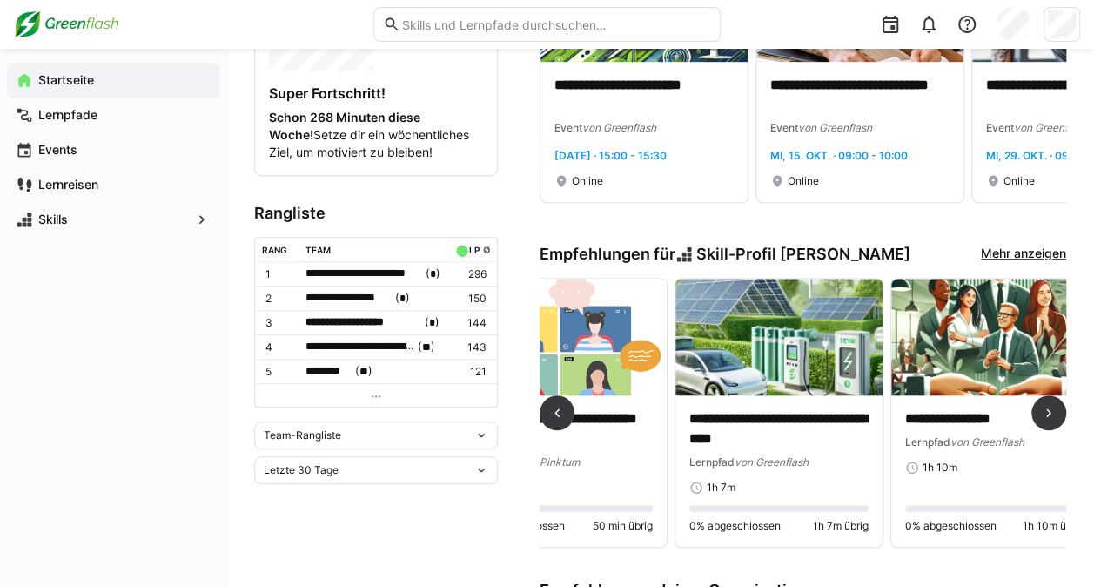
scroll to position [0, 548]
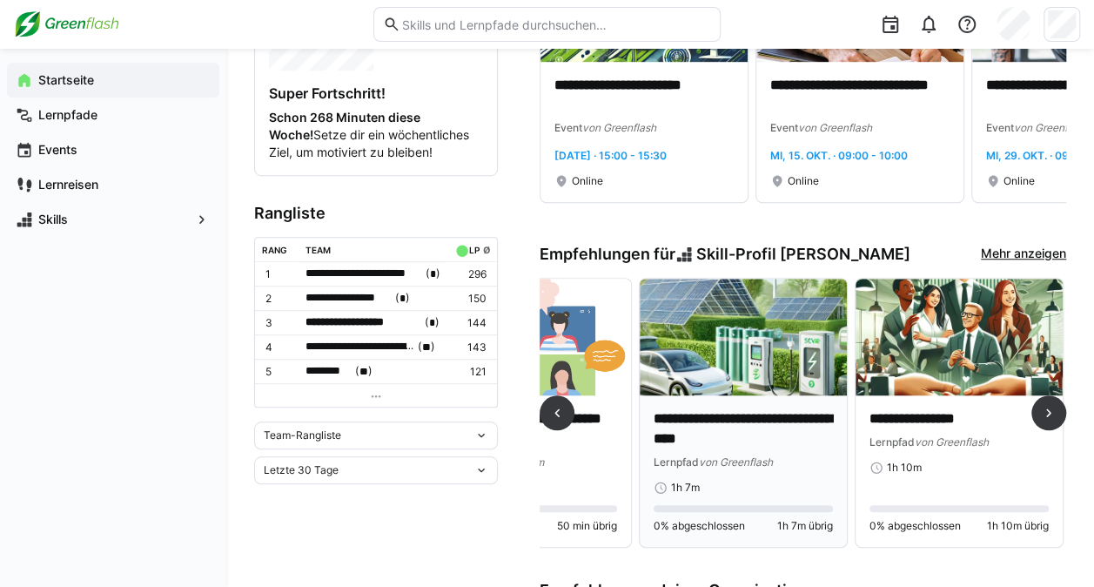
click at [745, 349] on img at bounding box center [743, 337] width 207 height 117
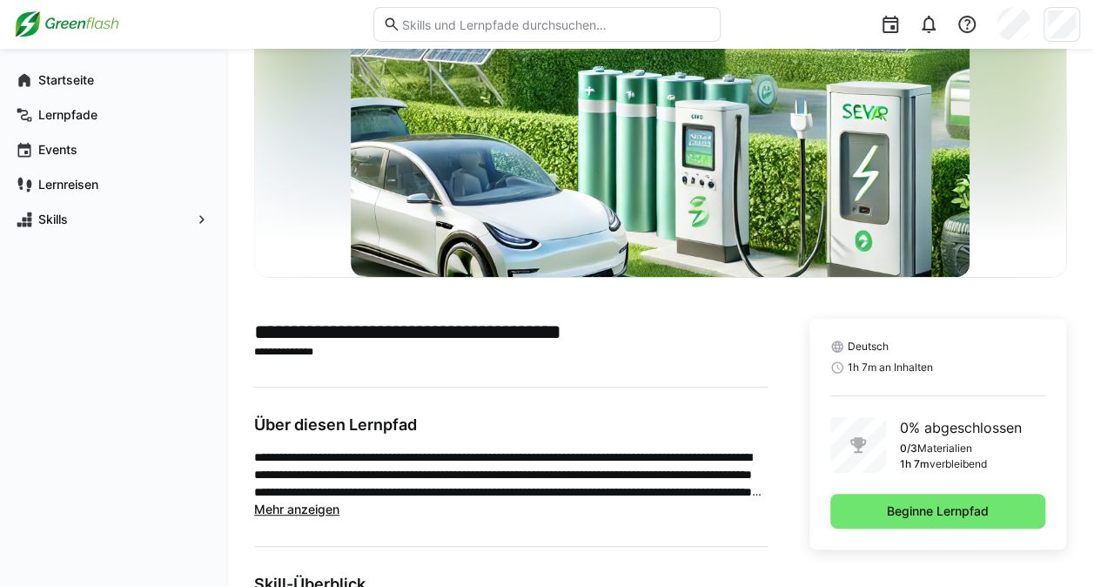
scroll to position [174, 0]
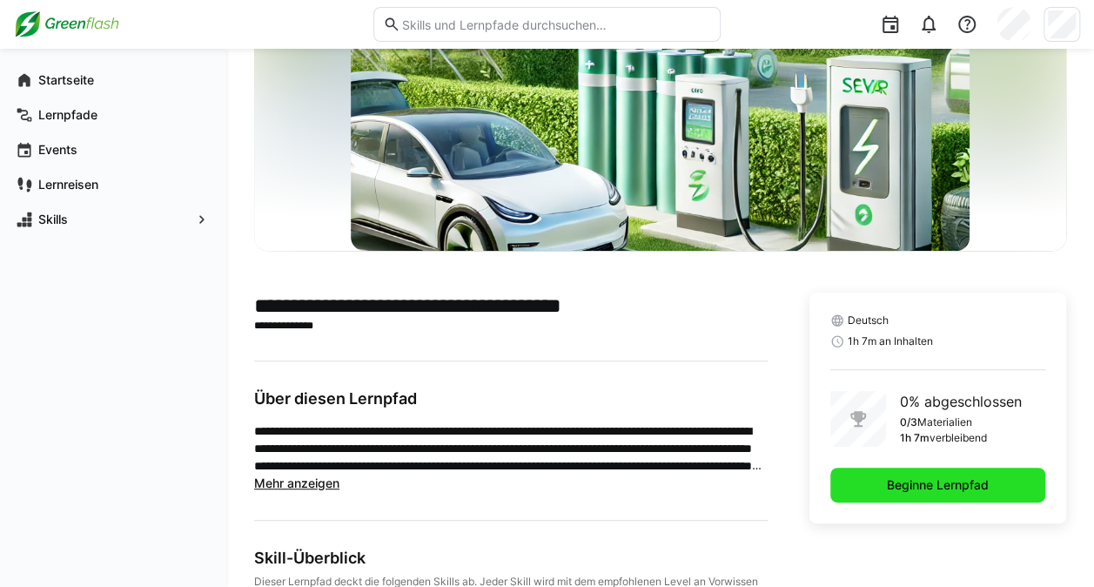
click at [932, 489] on span "Beginne Lernpfad" at bounding box center [938, 484] width 107 height 17
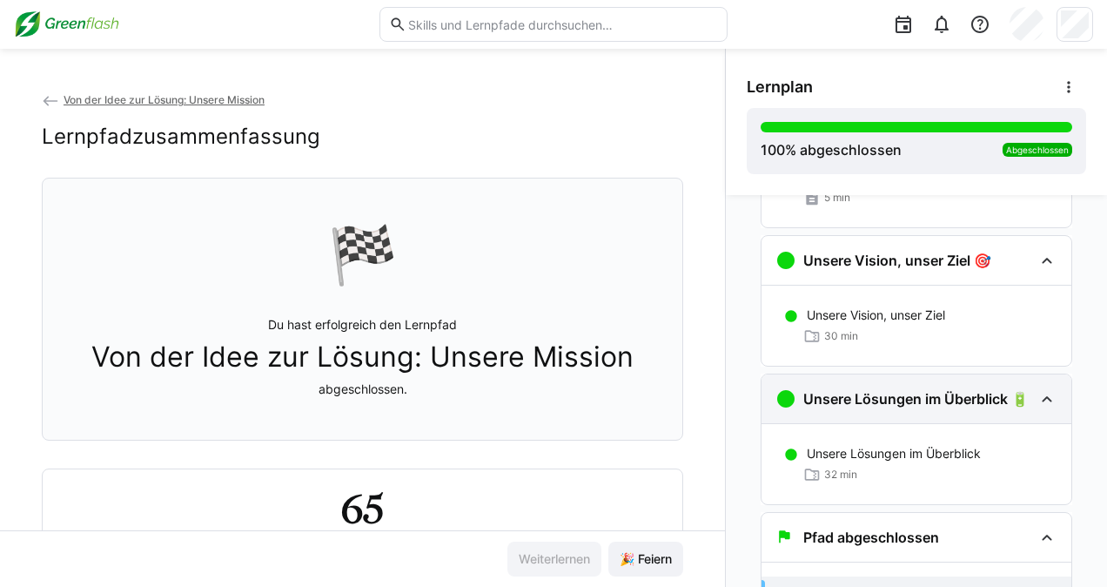
scroll to position [213, 0]
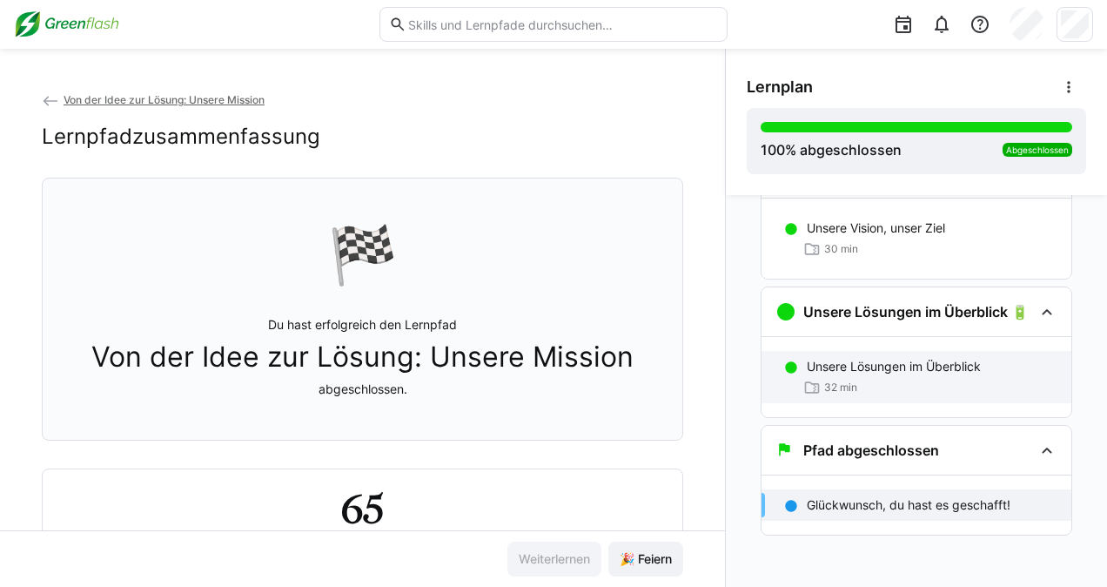
click at [960, 369] on p "Unsere Lösungen im Überblick" at bounding box center [894, 366] width 174 height 17
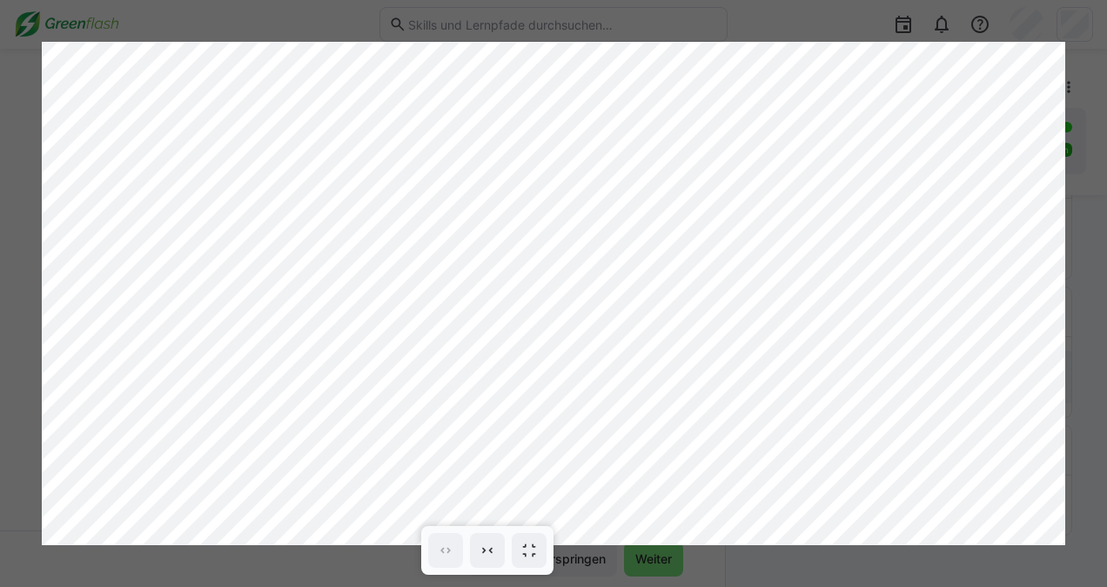
click at [1080, 317] on div at bounding box center [553, 293] width 1107 height 587
